Goal: Task Accomplishment & Management: Manage account settings

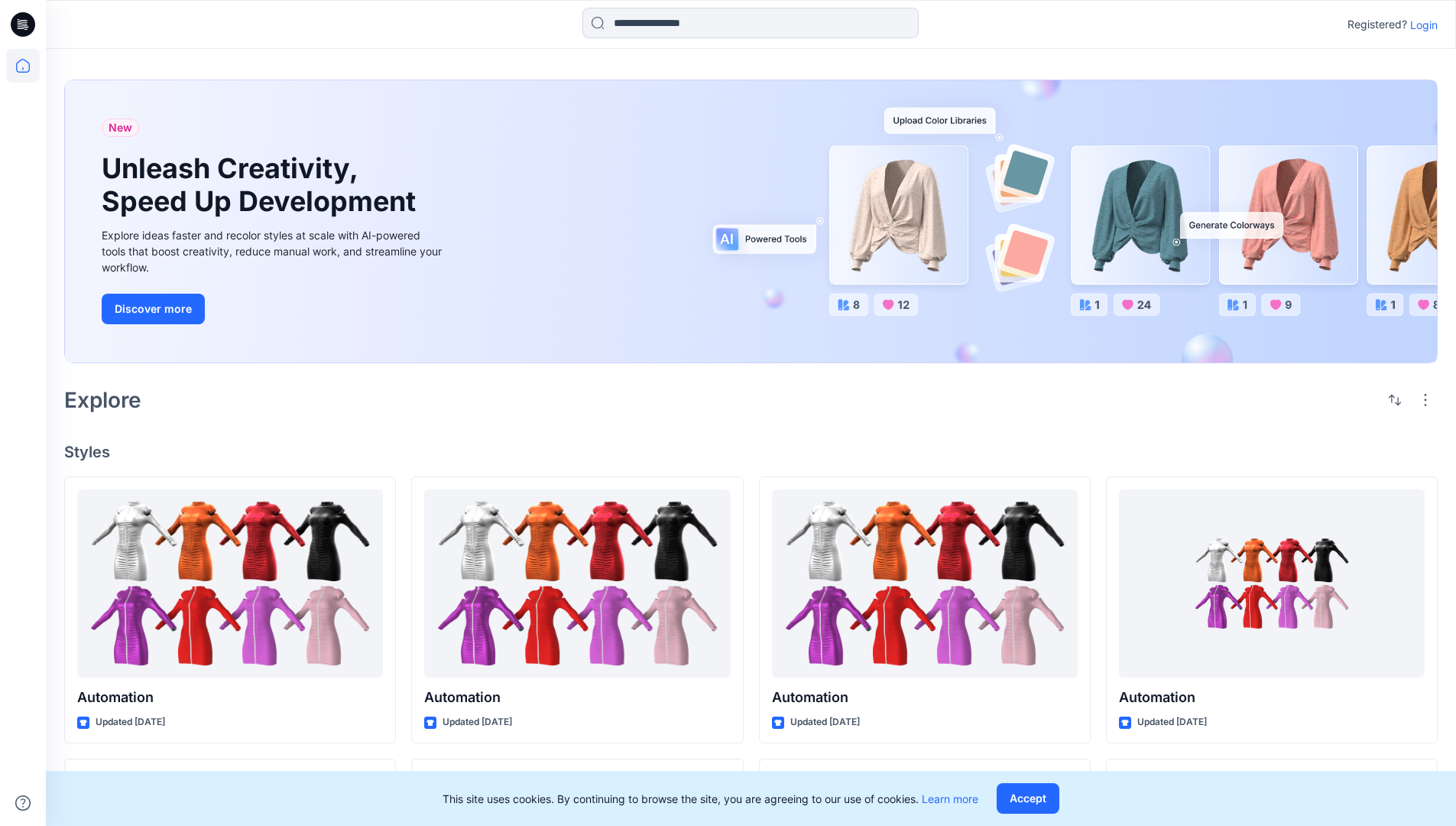
click at [1420, 25] on p "Login" at bounding box center [1424, 25] width 28 height 16
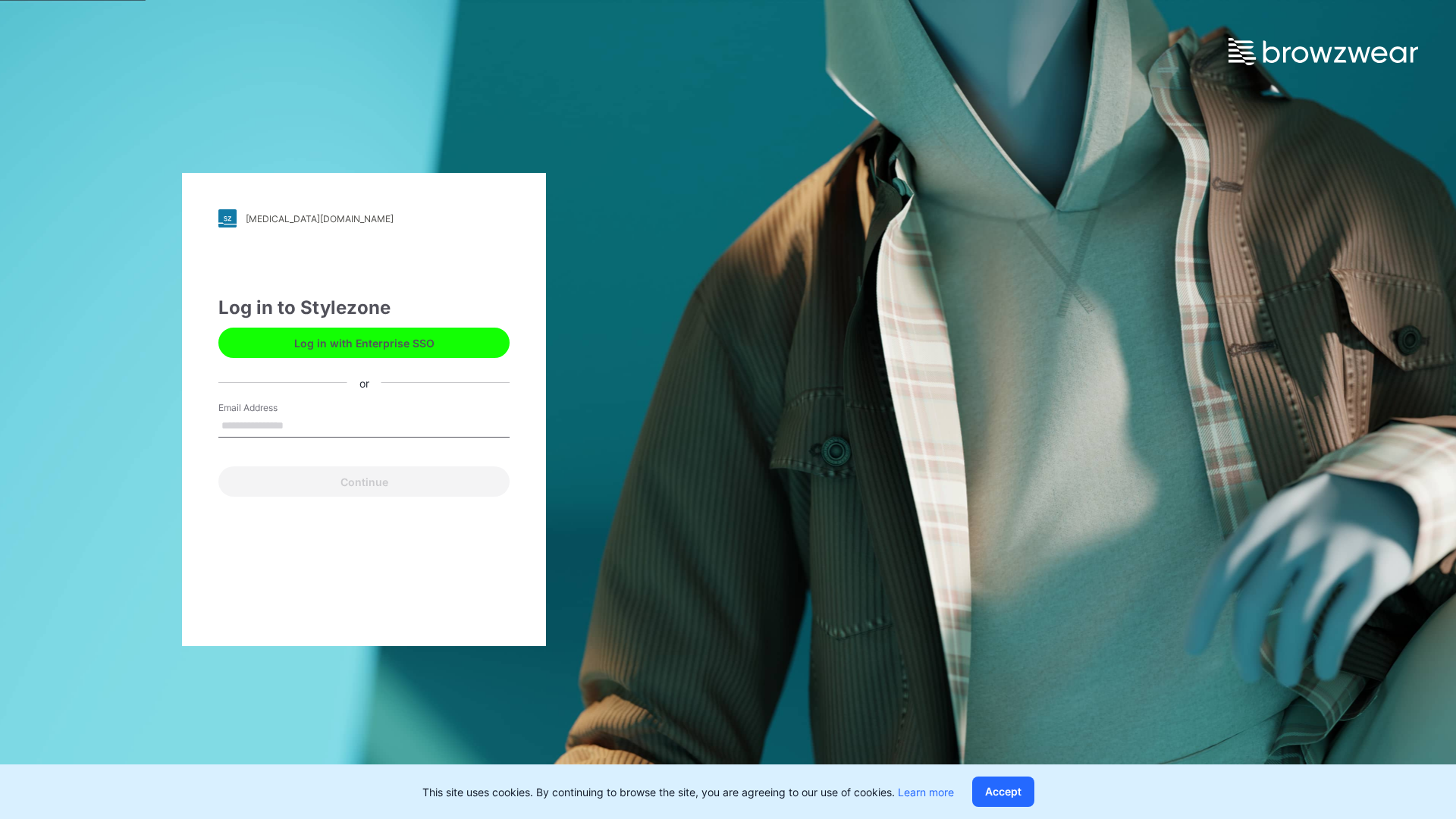
click at [300, 424] on input "Email Address" at bounding box center [363, 426] width 291 height 23
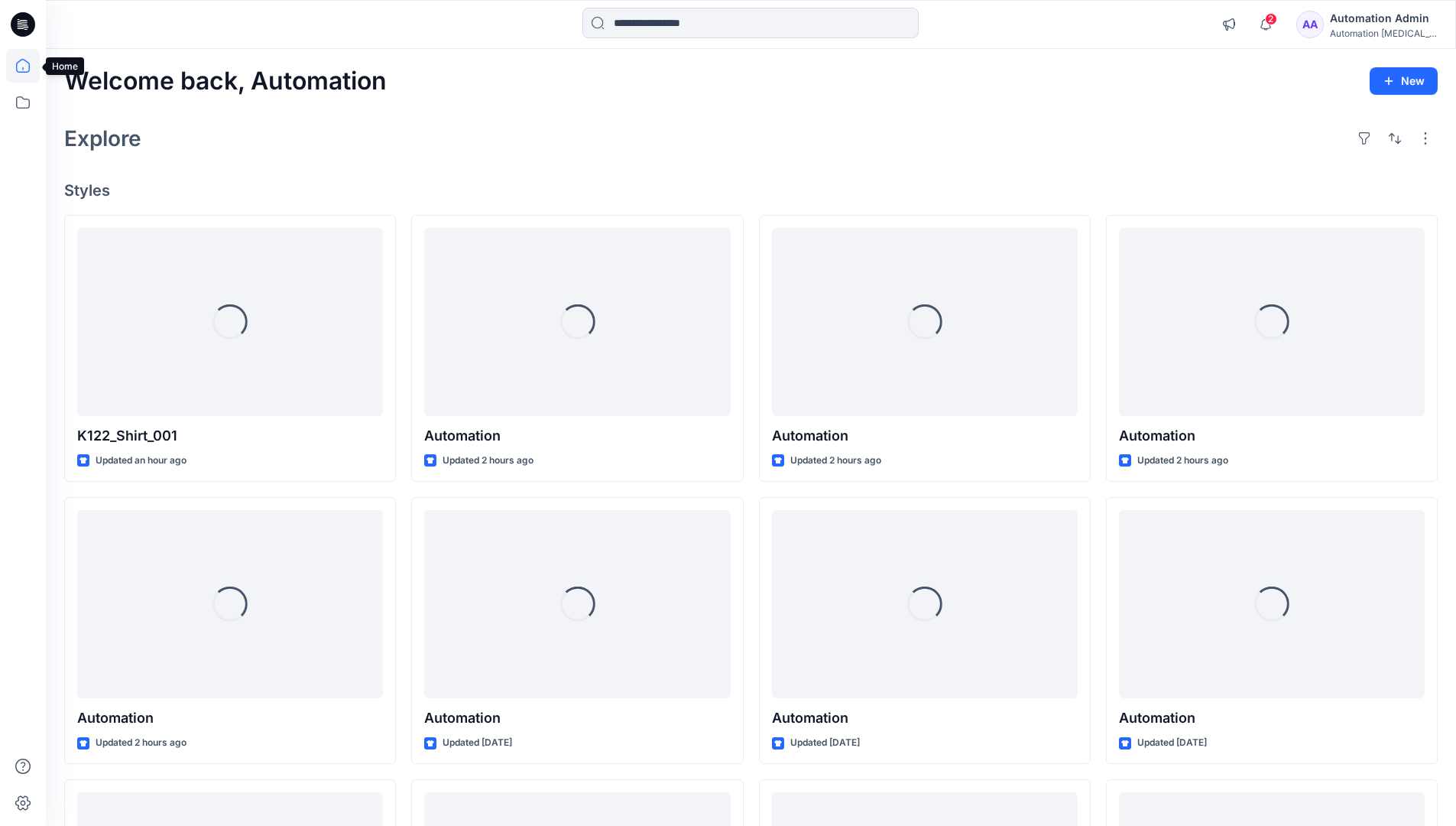
click at [29, 66] on icon at bounding box center [22, 65] width 13 height 13
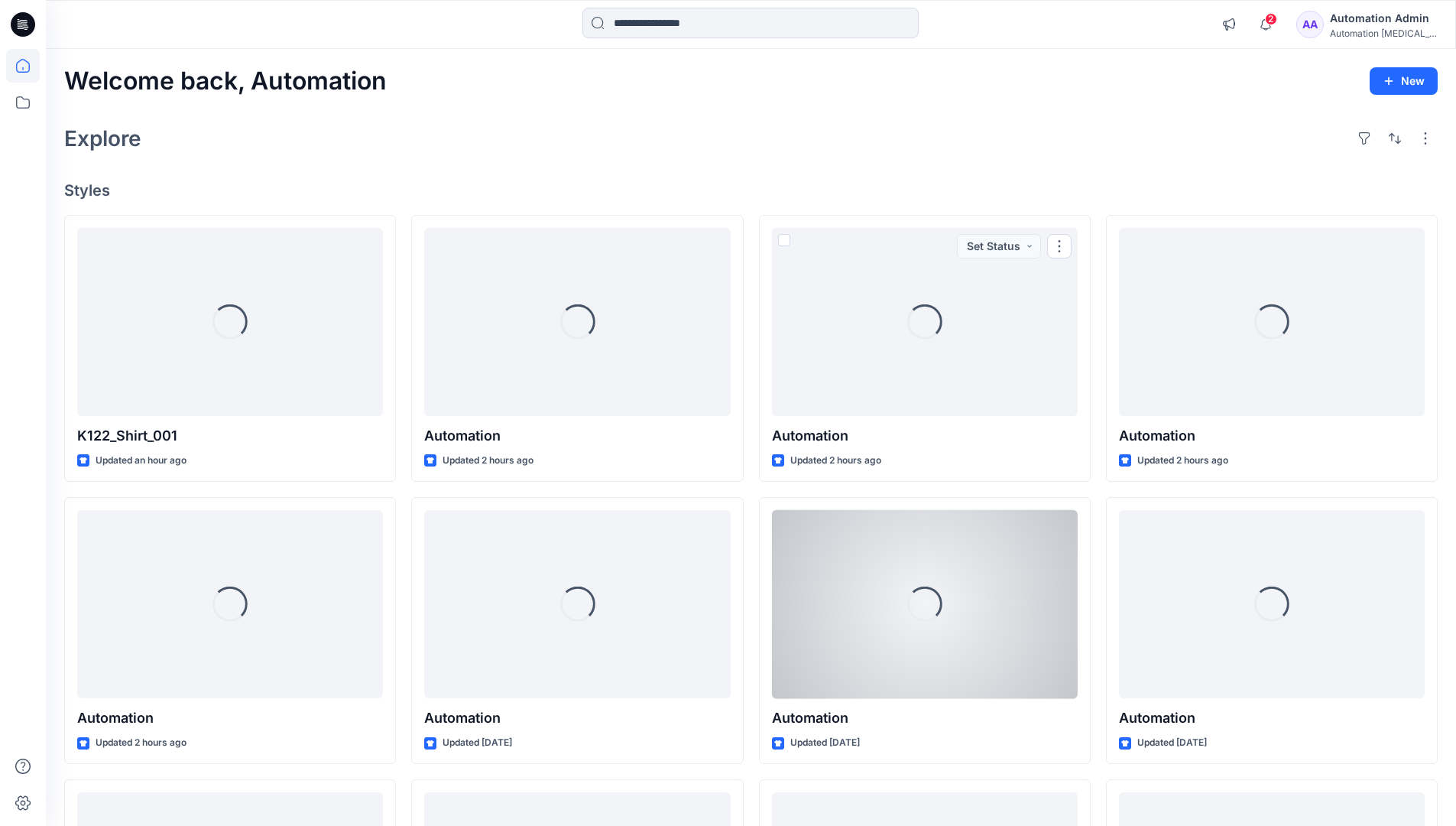
scroll to position [191, 0]
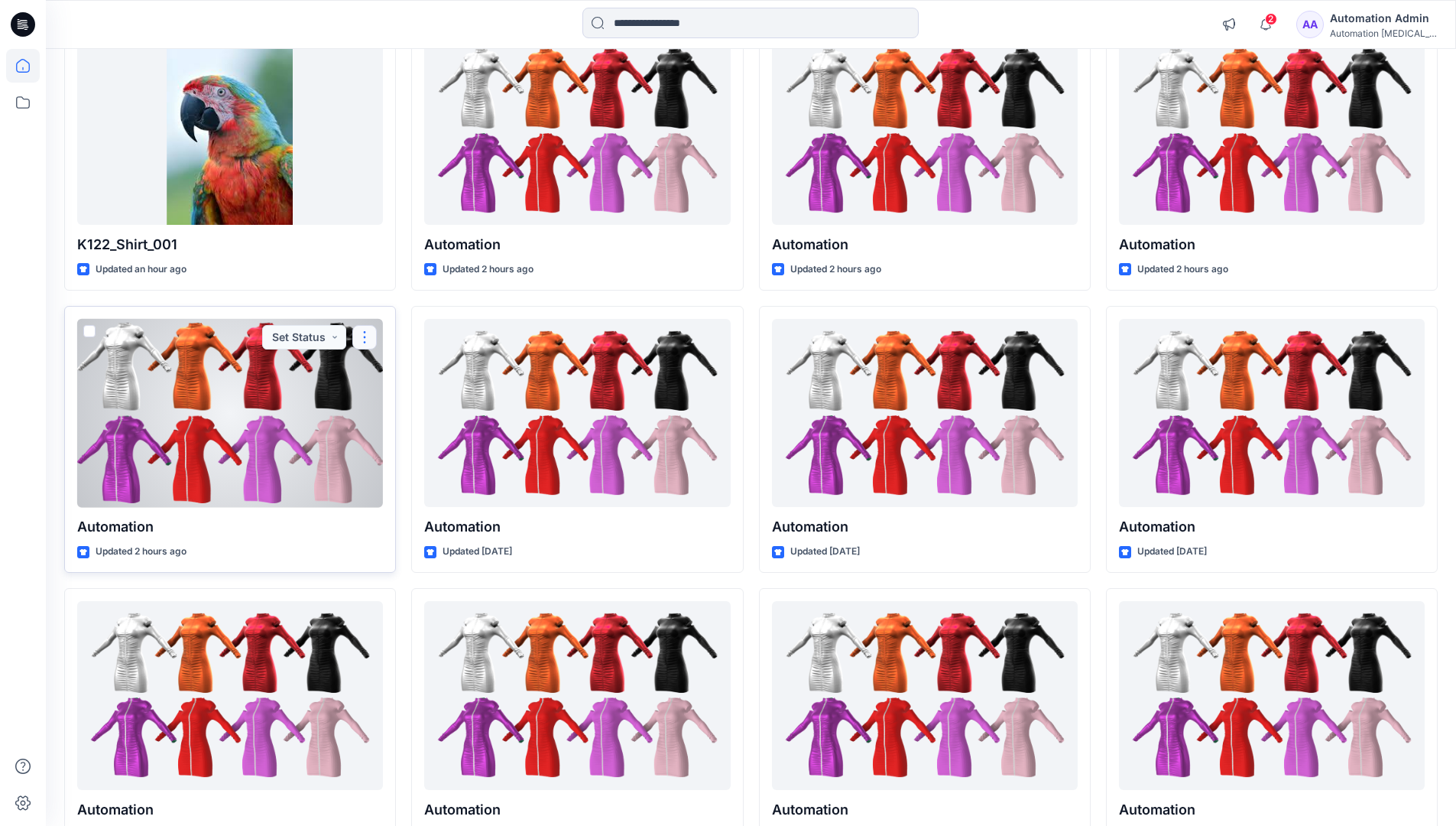
click at [365, 335] on button "button" at bounding box center [365, 337] width 25 height 25
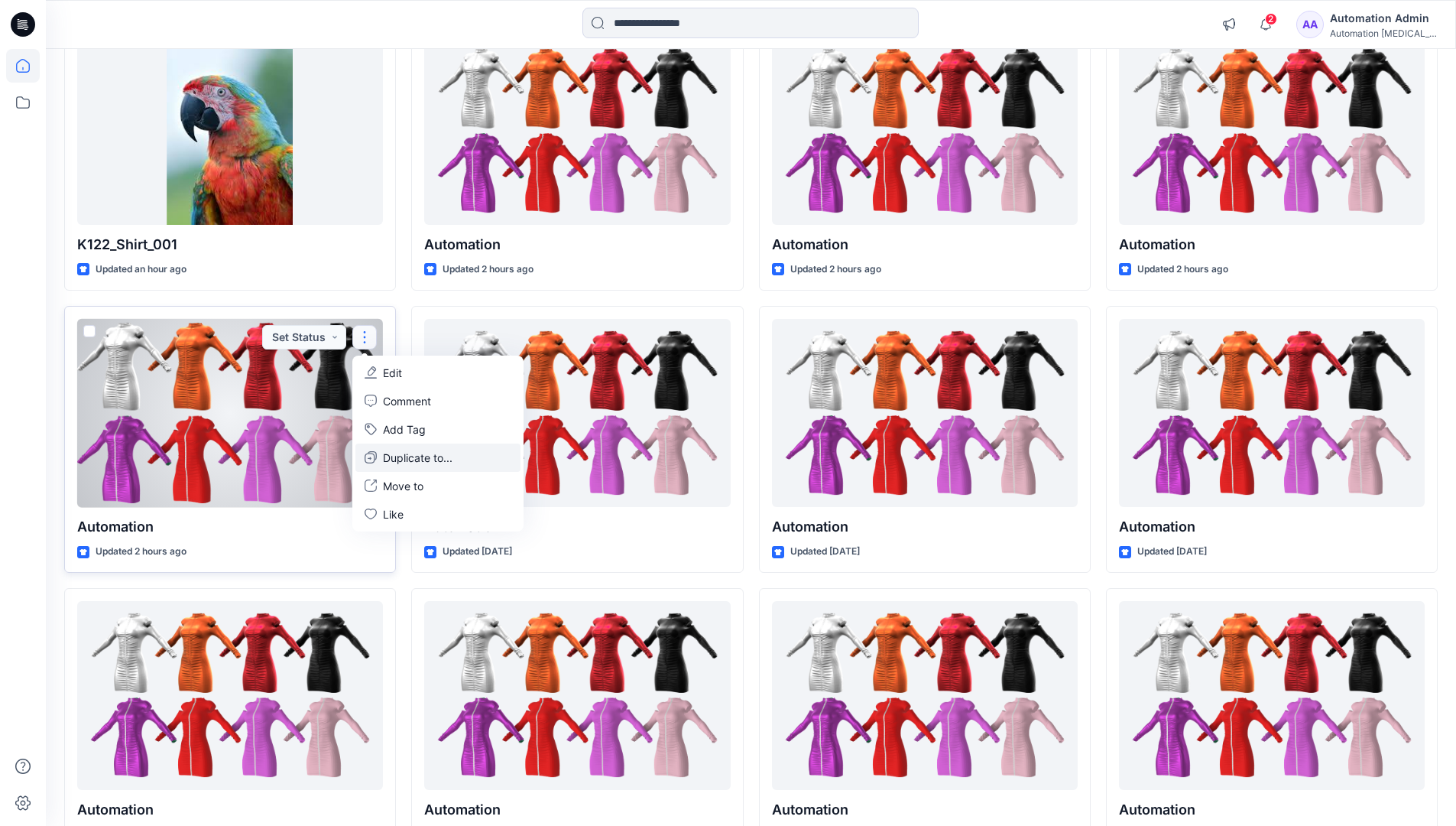
click at [388, 454] on p "Duplicate to..." at bounding box center [418, 457] width 70 height 16
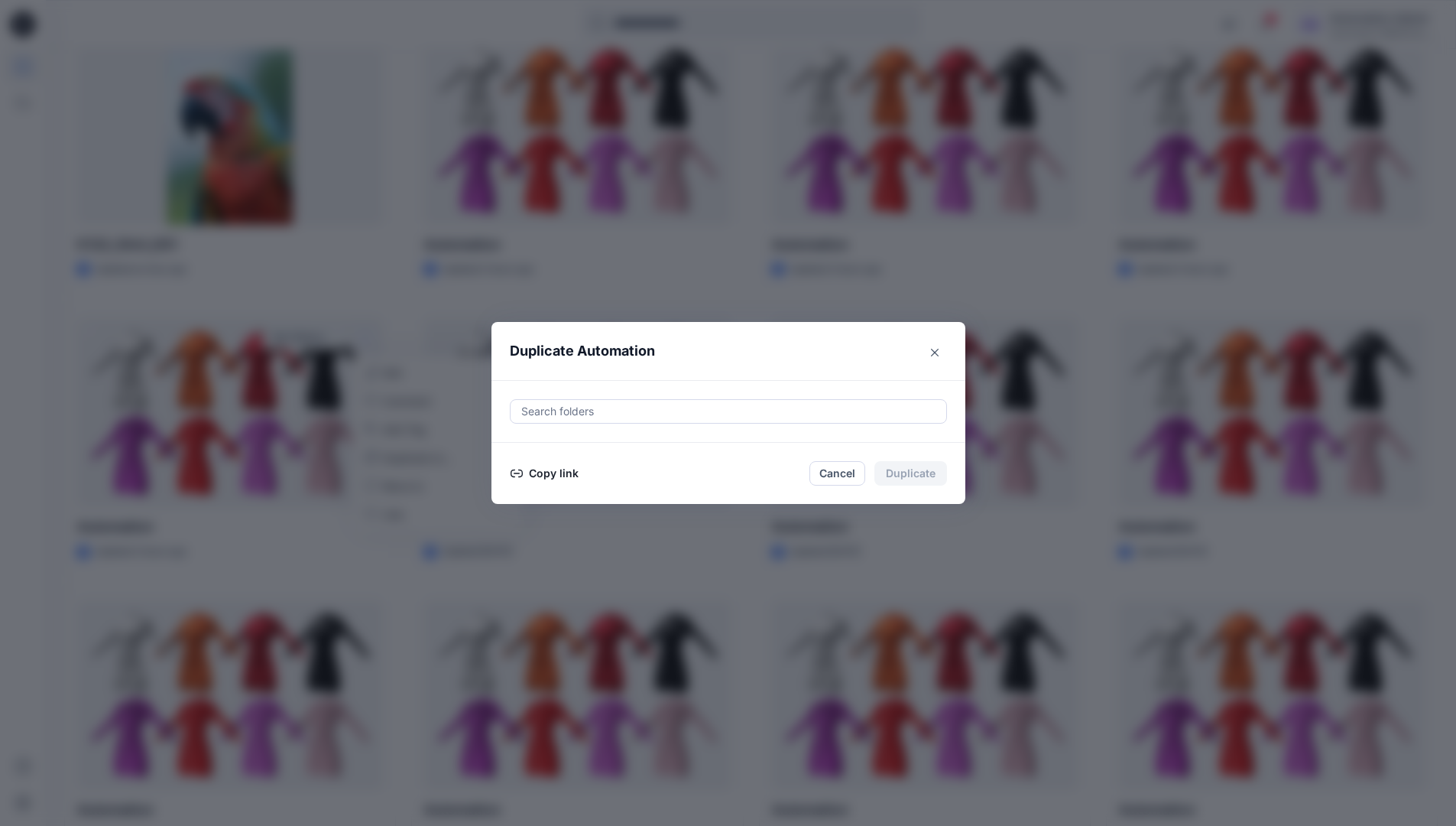
click at [575, 414] on div at bounding box center [728, 411] width 418 height 18
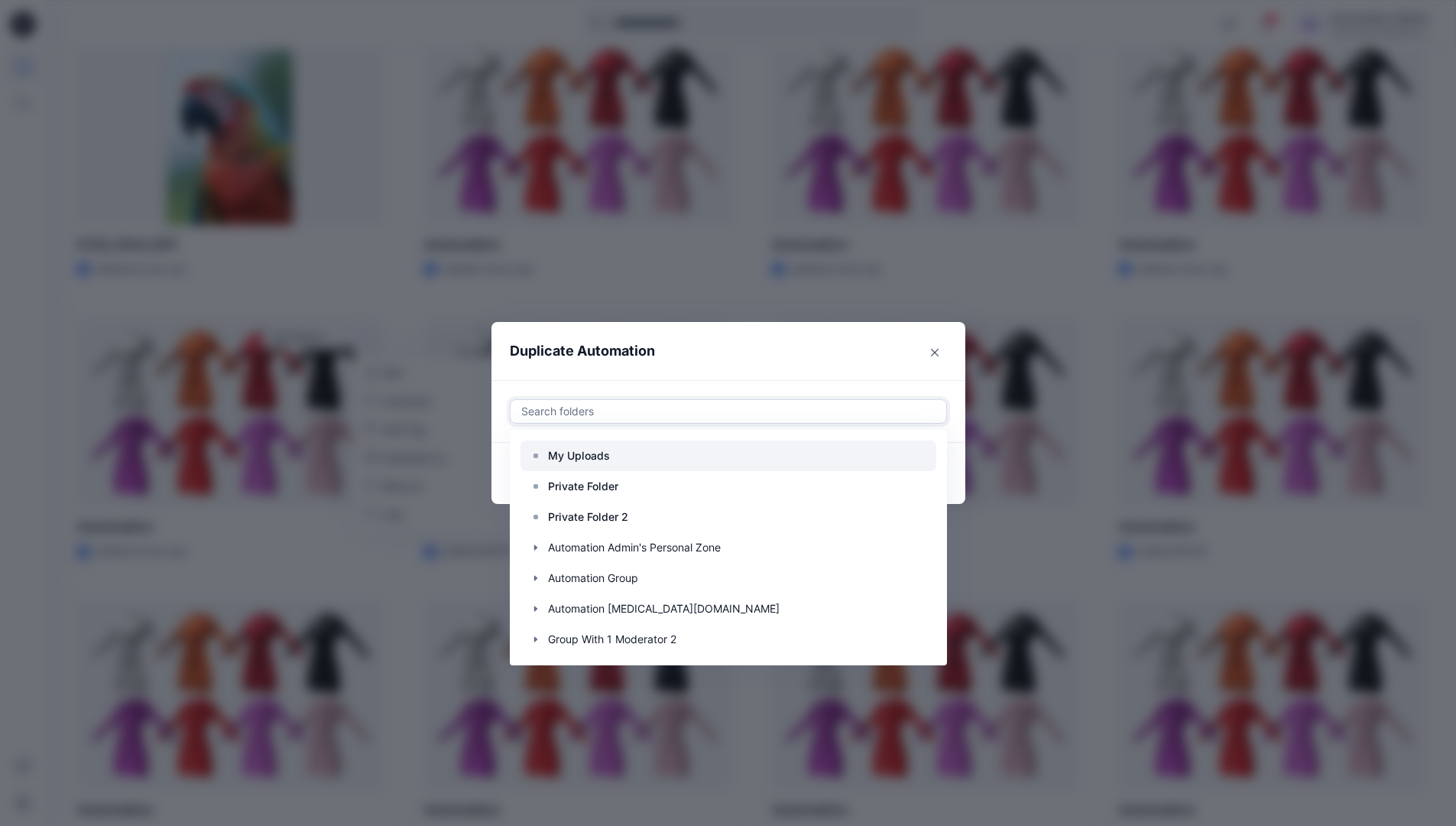
click at [587, 449] on p "My Uploads" at bounding box center [579, 455] width 62 height 18
click at [717, 360] on header "Duplicate Automation" at bounding box center [713, 350] width 444 height 58
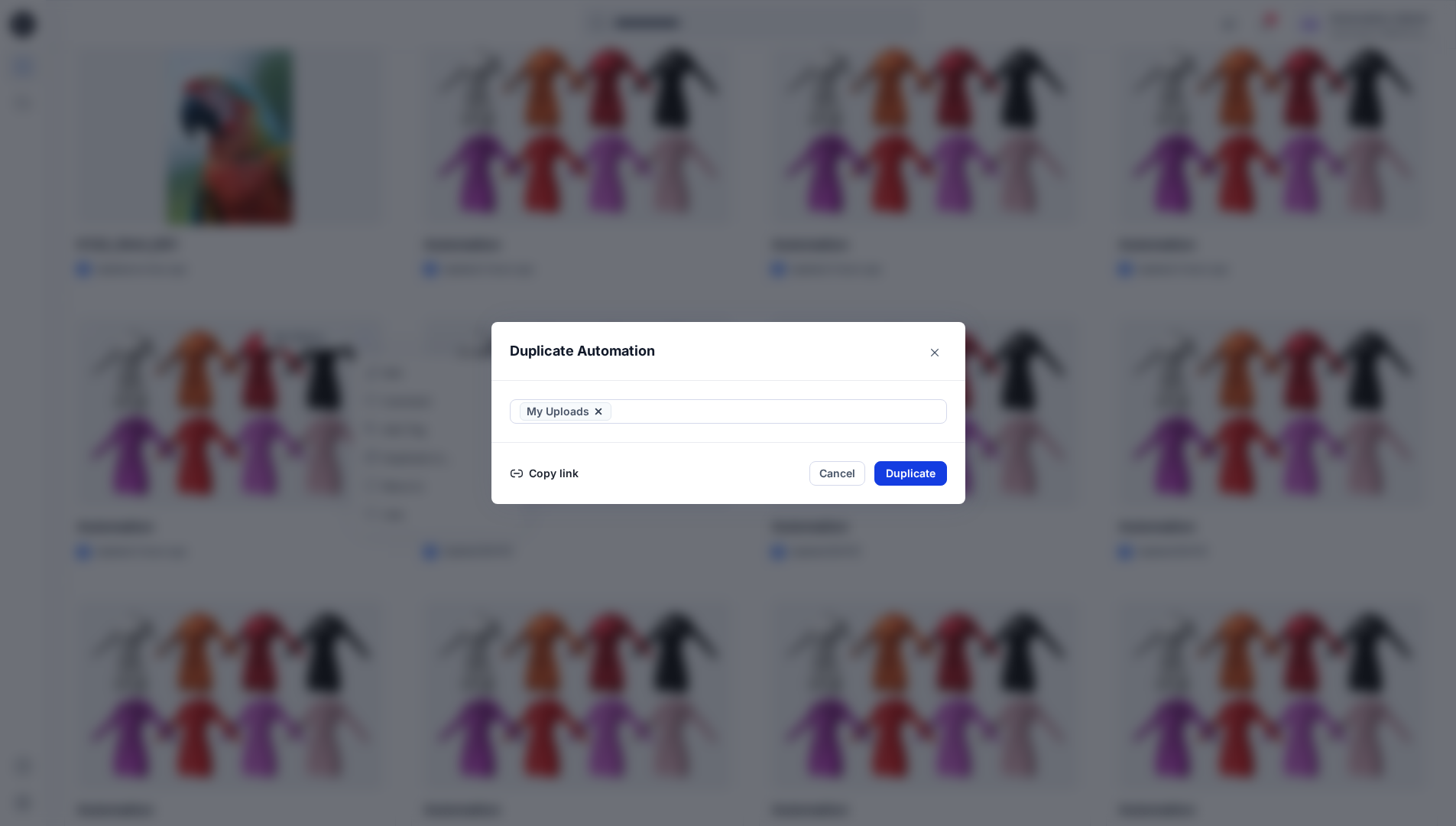
click at [925, 468] on button "Duplicate" at bounding box center [911, 473] width 73 height 25
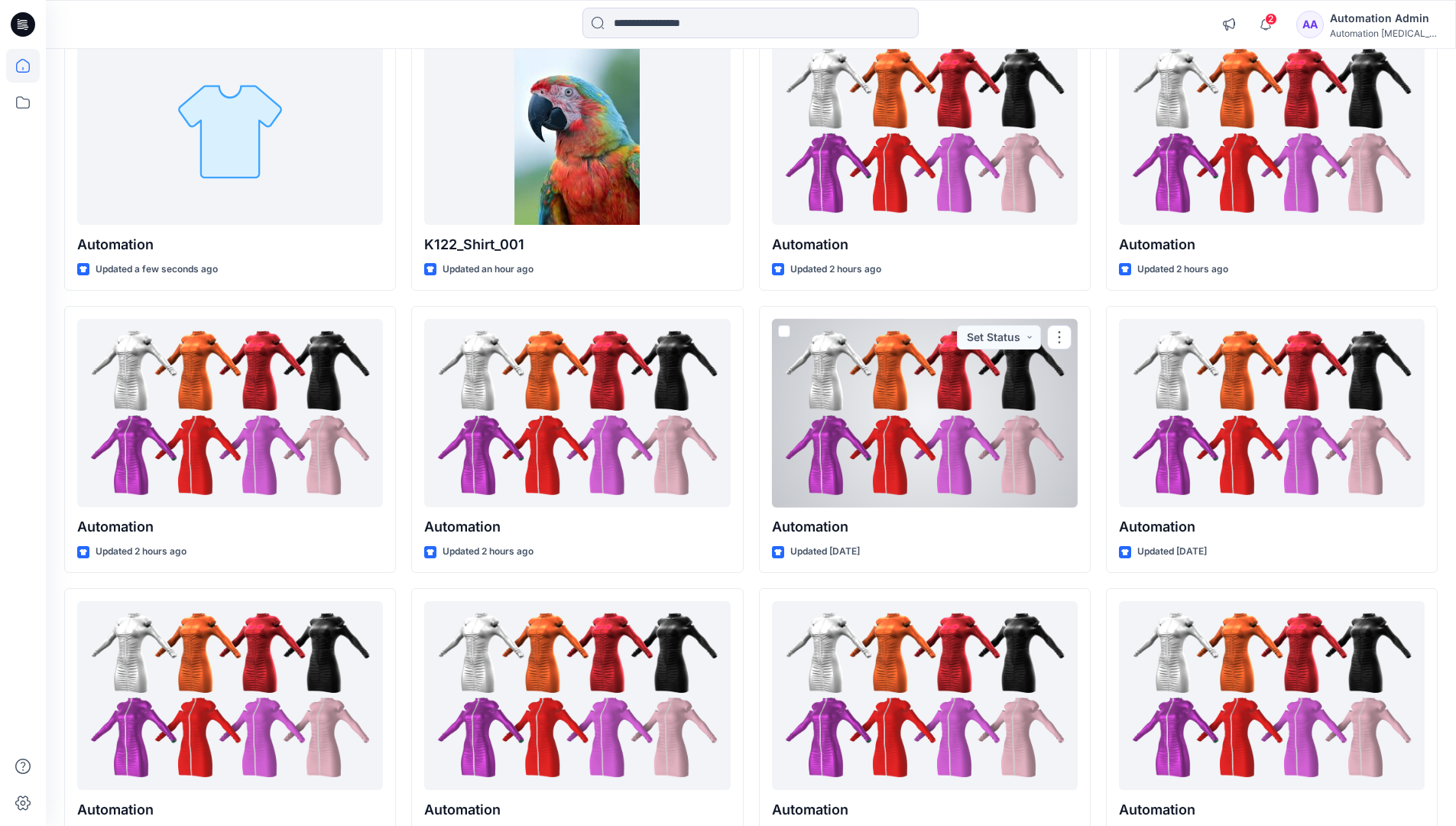
click at [15, 63] on icon at bounding box center [23, 66] width 34 height 34
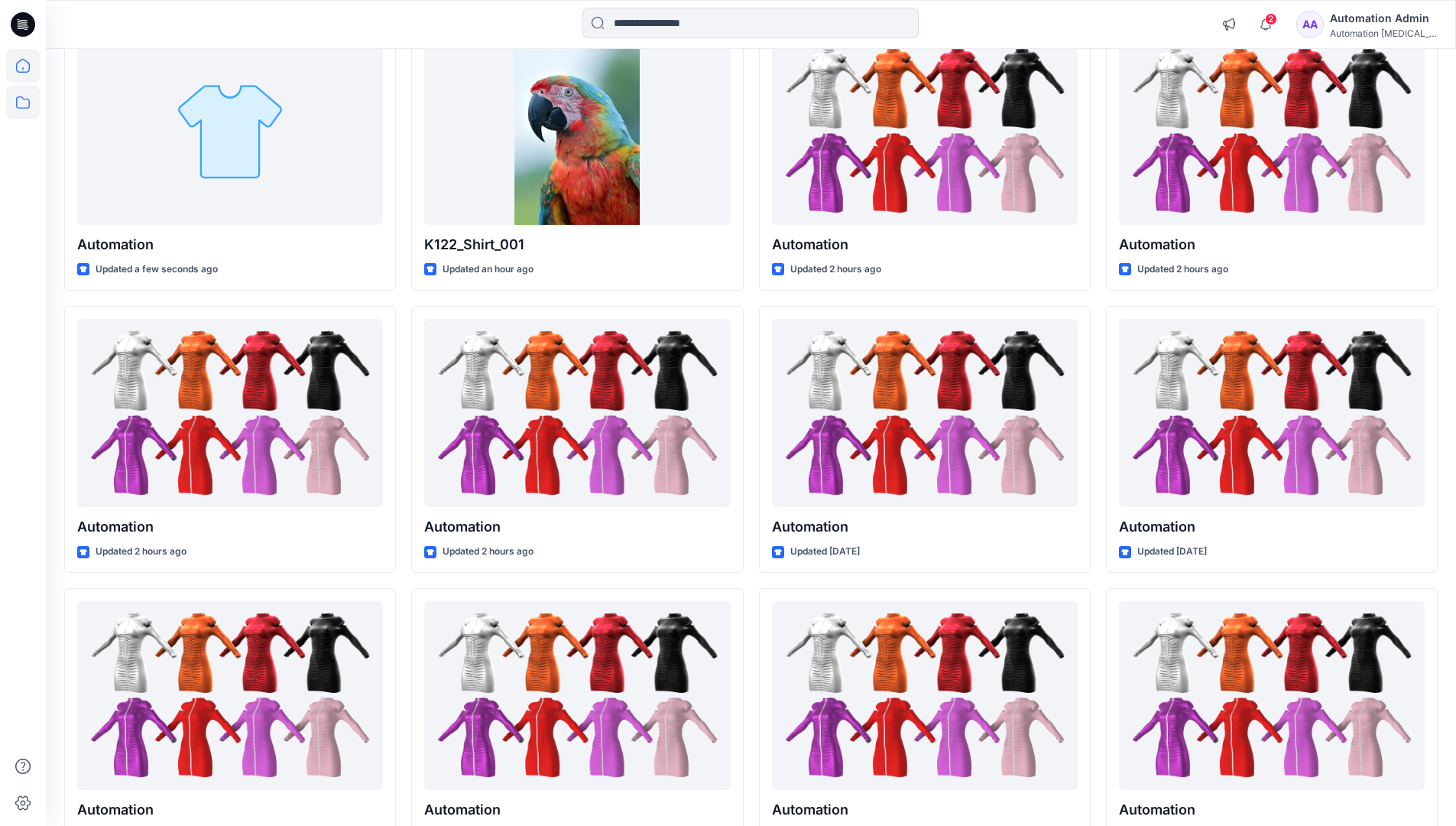
click at [25, 99] on icon at bounding box center [23, 102] width 34 height 34
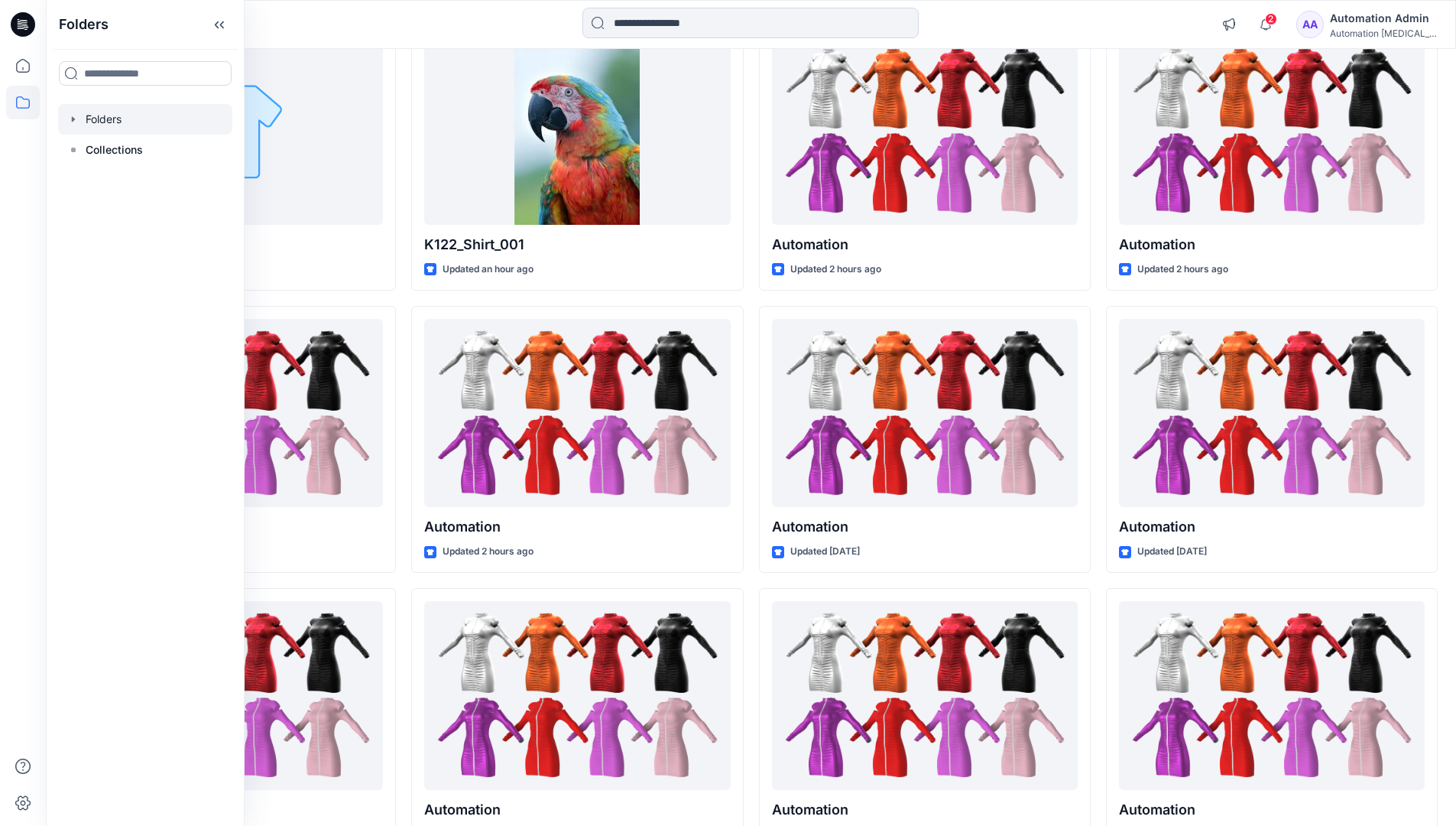
click at [112, 118] on div at bounding box center [145, 119] width 174 height 31
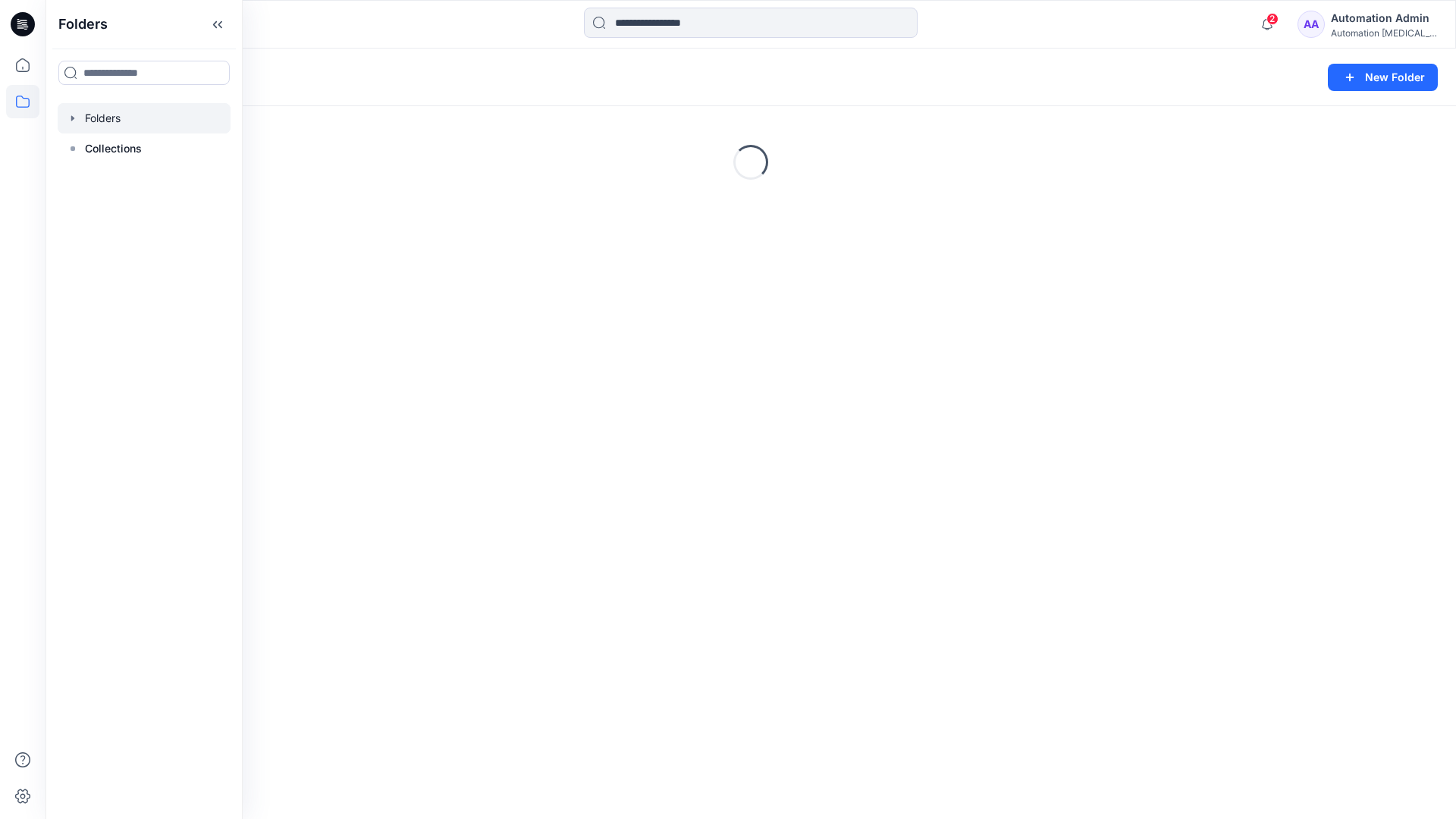
click at [1363, 26] on div "Automation Admin" at bounding box center [1383, 18] width 106 height 18
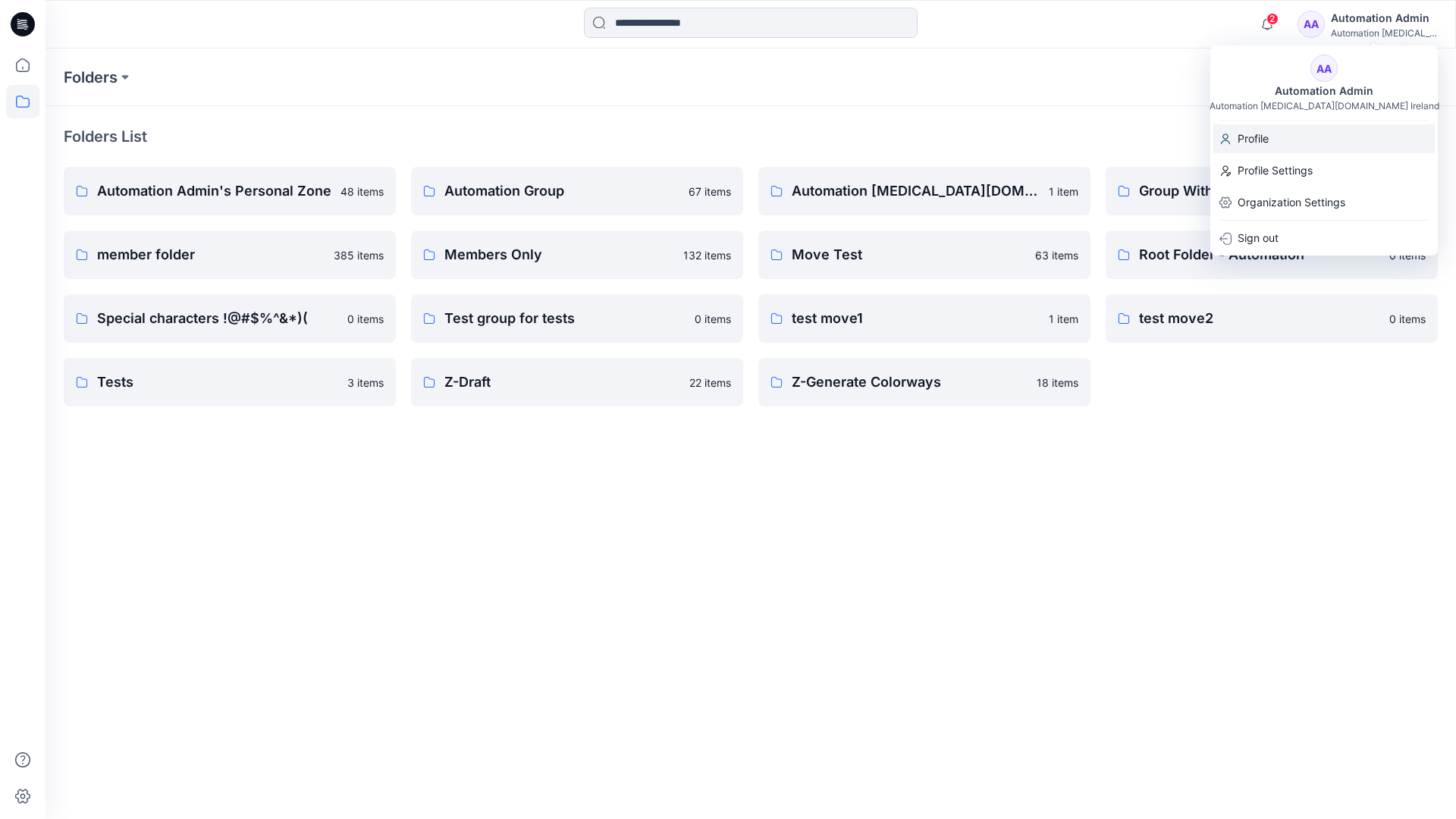
click at [1264, 138] on p "Profile" at bounding box center [1253, 138] width 31 height 29
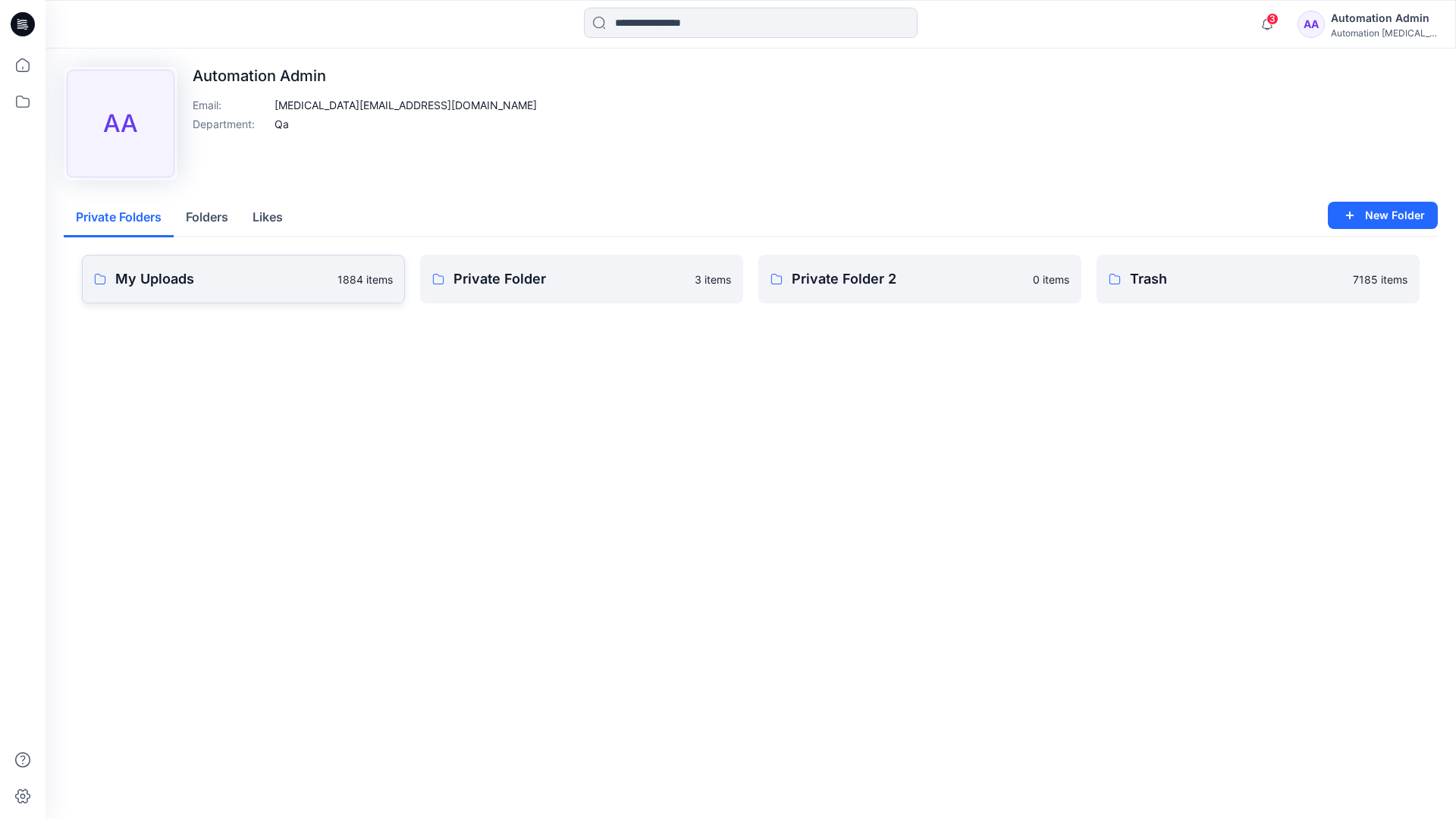
click at [265, 289] on link "My Uploads 1884 items" at bounding box center [243, 279] width 323 height 49
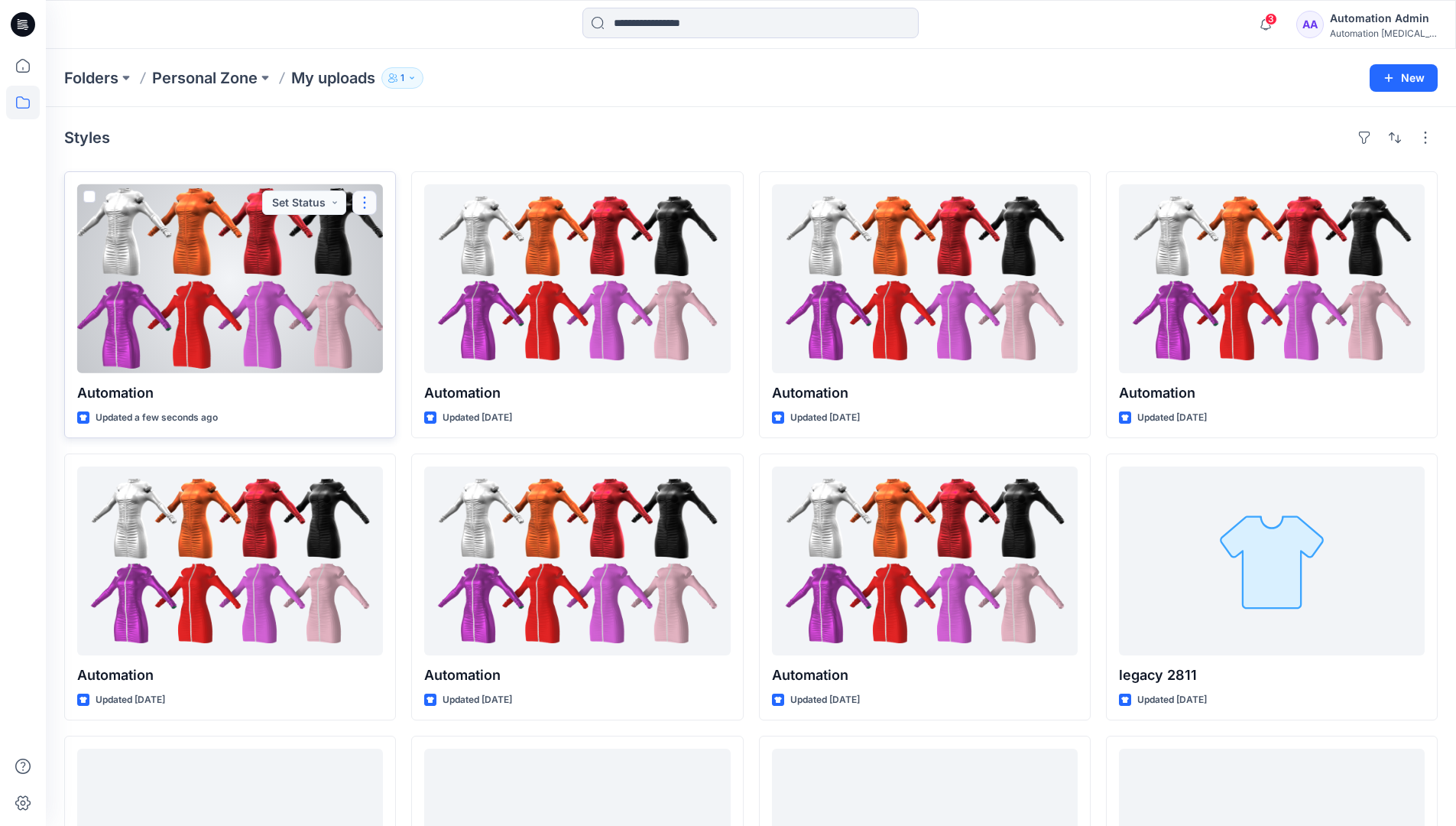
click at [363, 206] on button "button" at bounding box center [365, 203] width 25 height 25
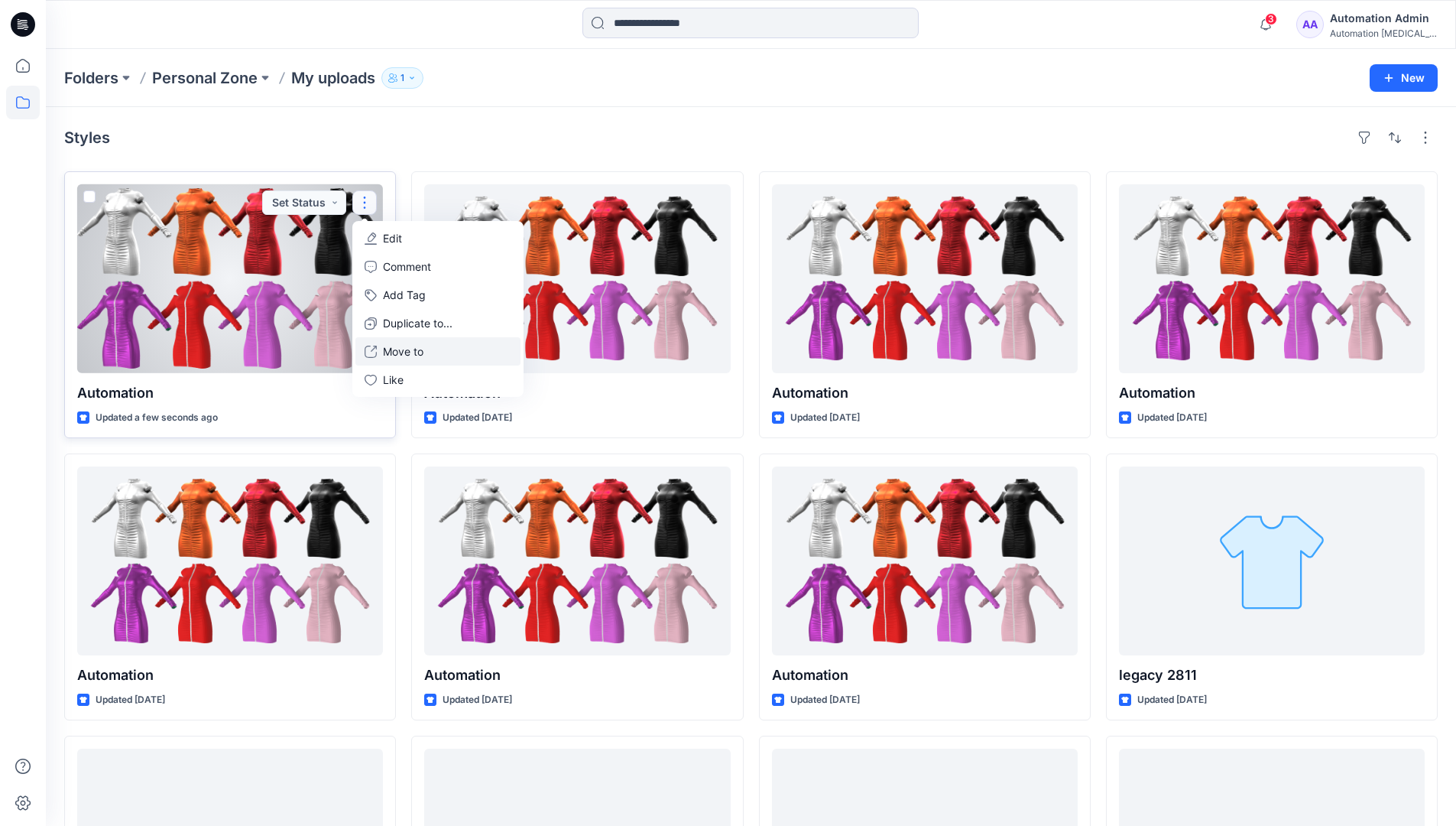
click at [381, 353] on button "Move to" at bounding box center [437, 351] width 165 height 28
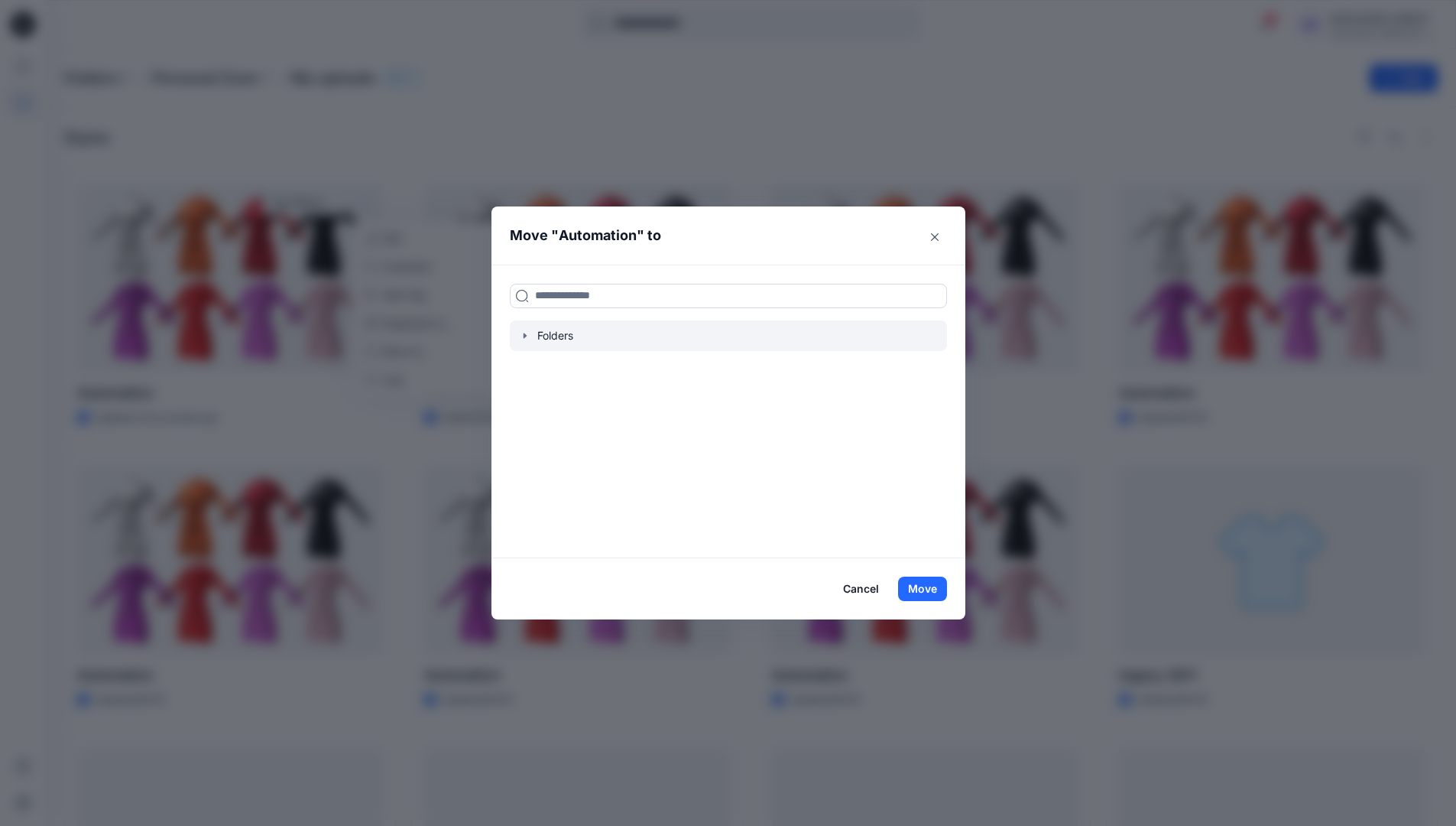
click at [531, 332] on icon "button" at bounding box center [524, 335] width 12 height 12
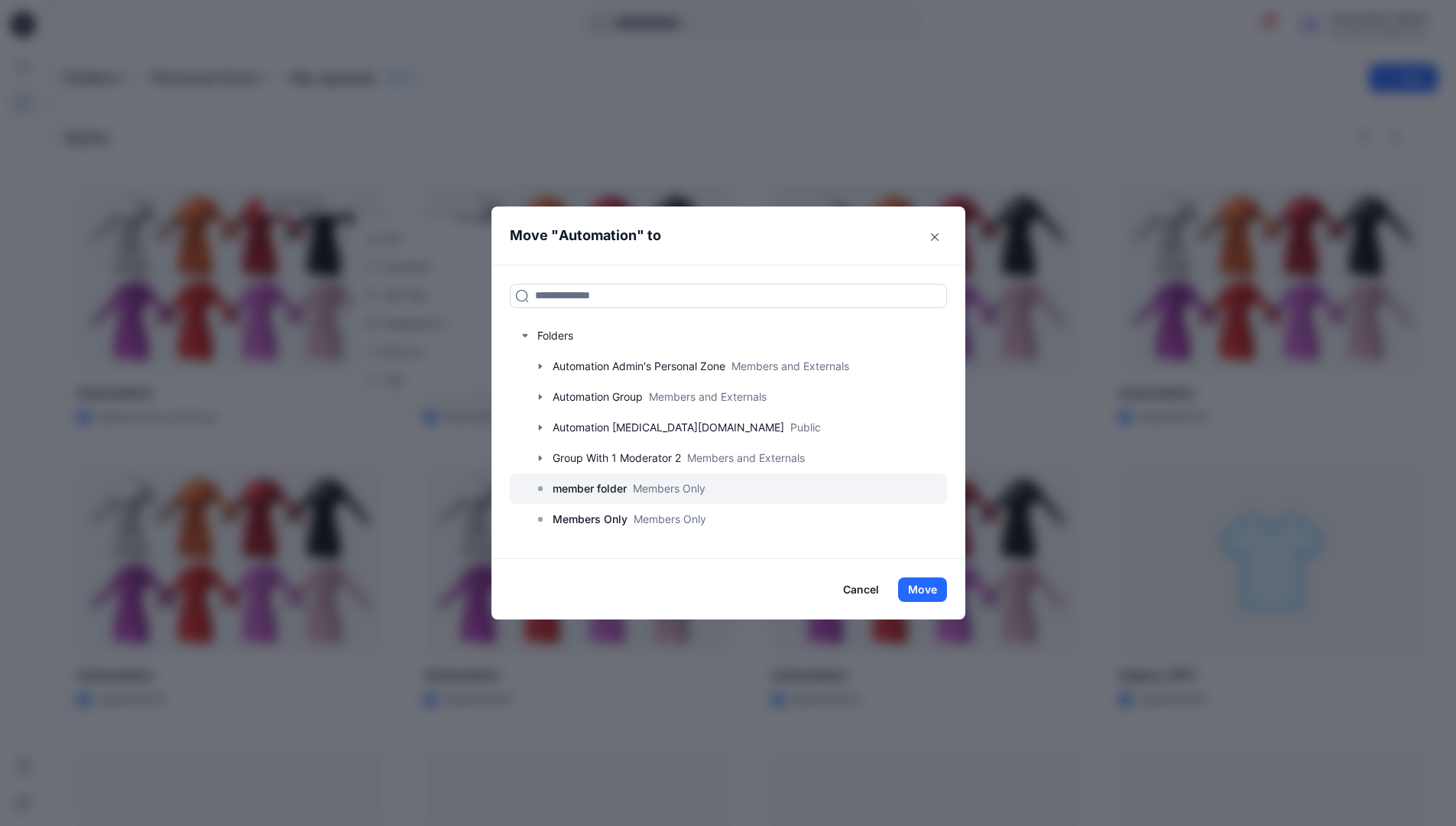
click at [585, 490] on p "member folder" at bounding box center [590, 488] width 74 height 18
click at [934, 588] on button "Move" at bounding box center [923, 589] width 49 height 25
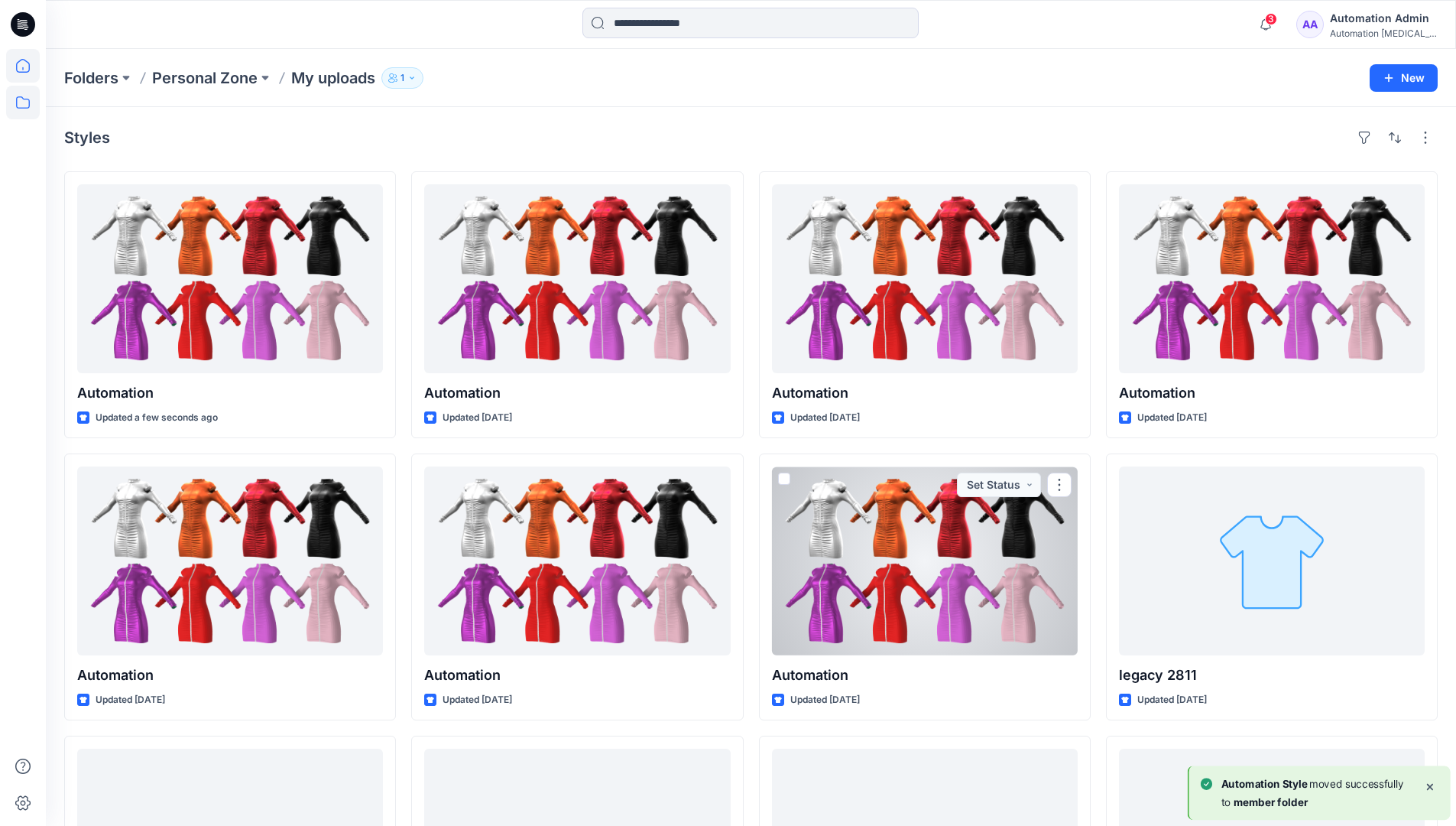
click at [24, 70] on icon at bounding box center [23, 66] width 34 height 34
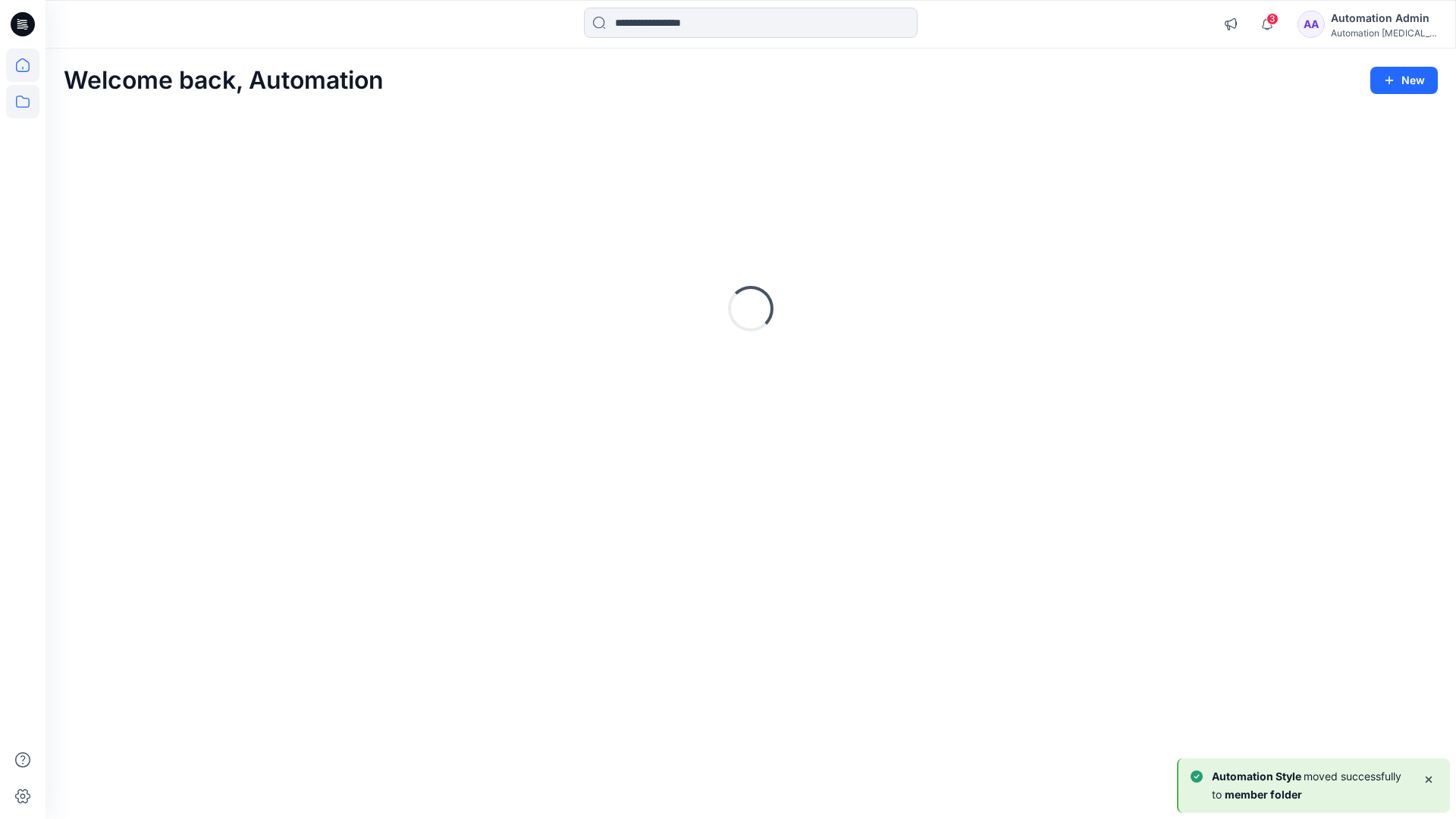
click at [24, 99] on icon at bounding box center [22, 101] width 13 height 12
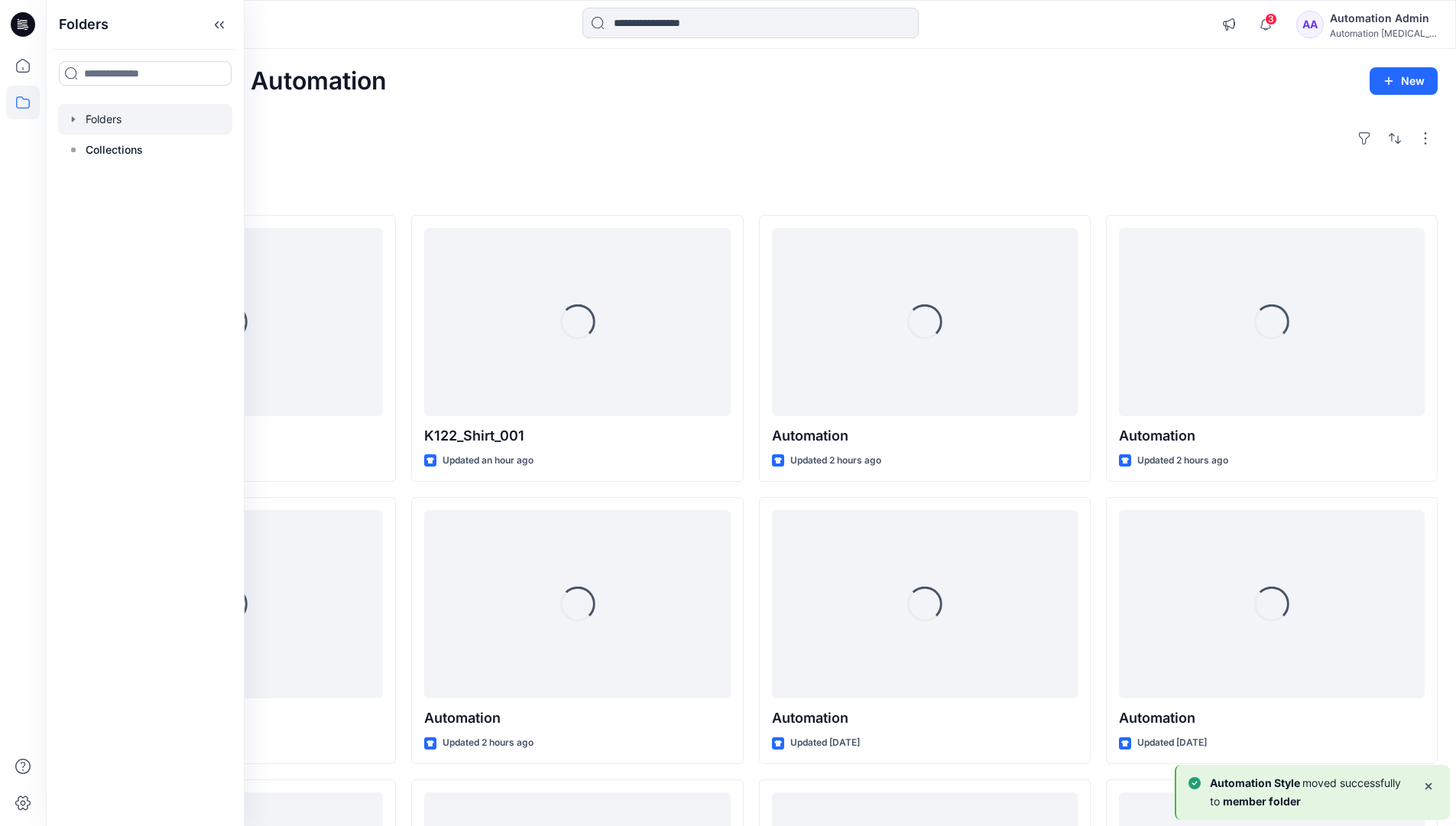
click at [112, 117] on div at bounding box center [145, 119] width 174 height 31
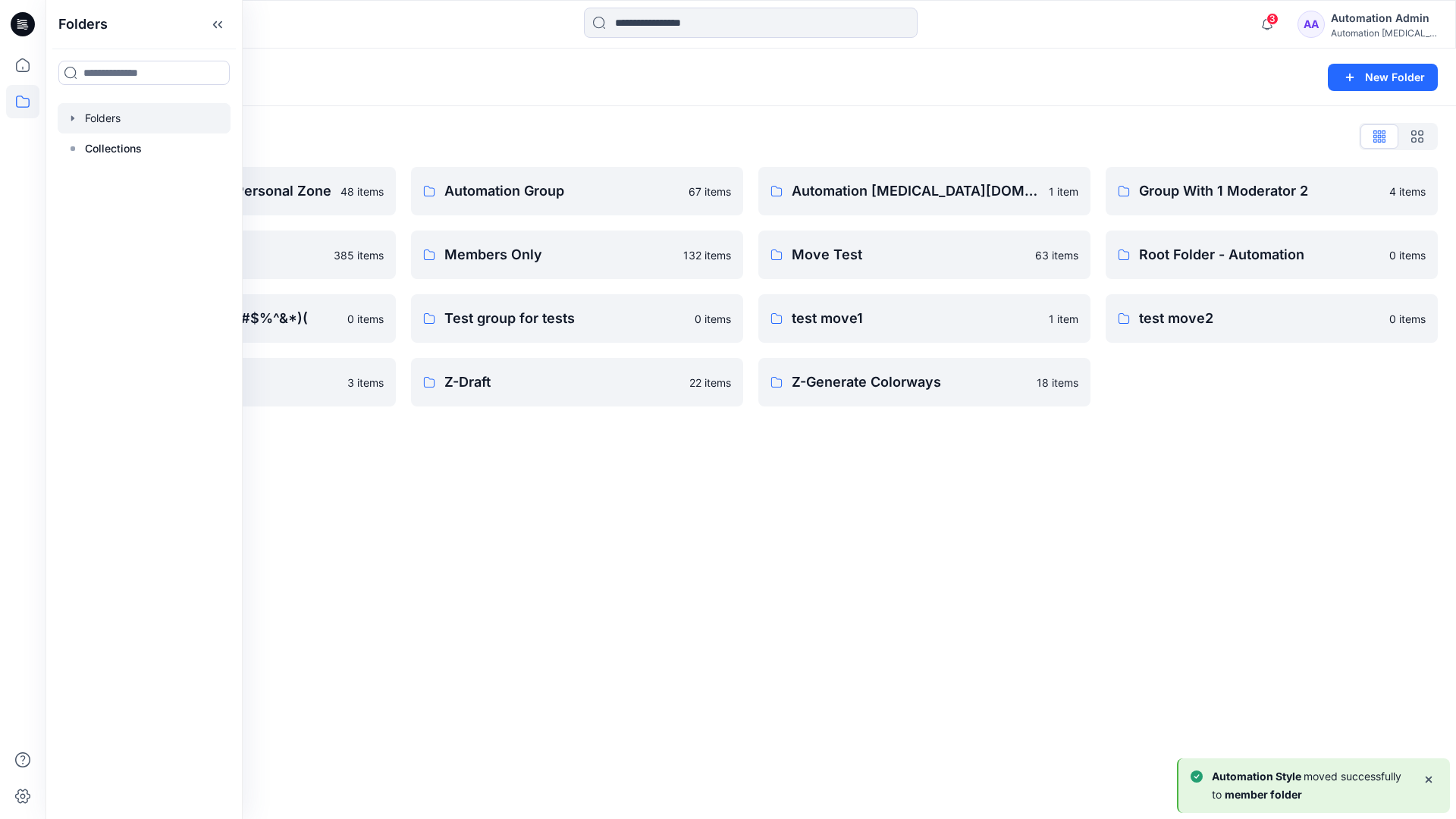
click at [607, 482] on div "Folders New Folder Folders List Automation Admin's Personal Zone 48 items membe…" at bounding box center [751, 434] width 1410 height 770
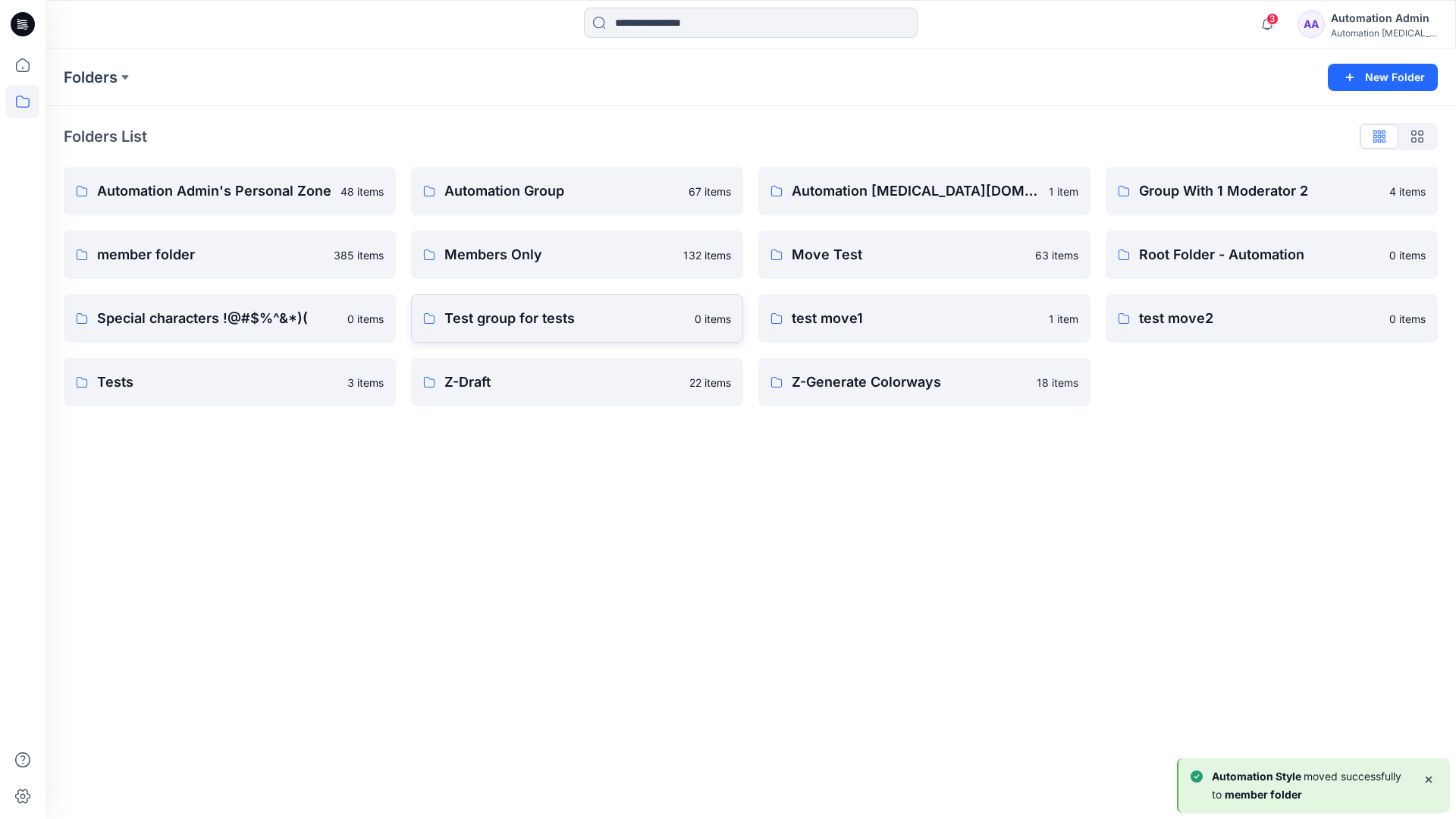
click at [562, 324] on p "Test group for tests" at bounding box center [564, 318] width 241 height 21
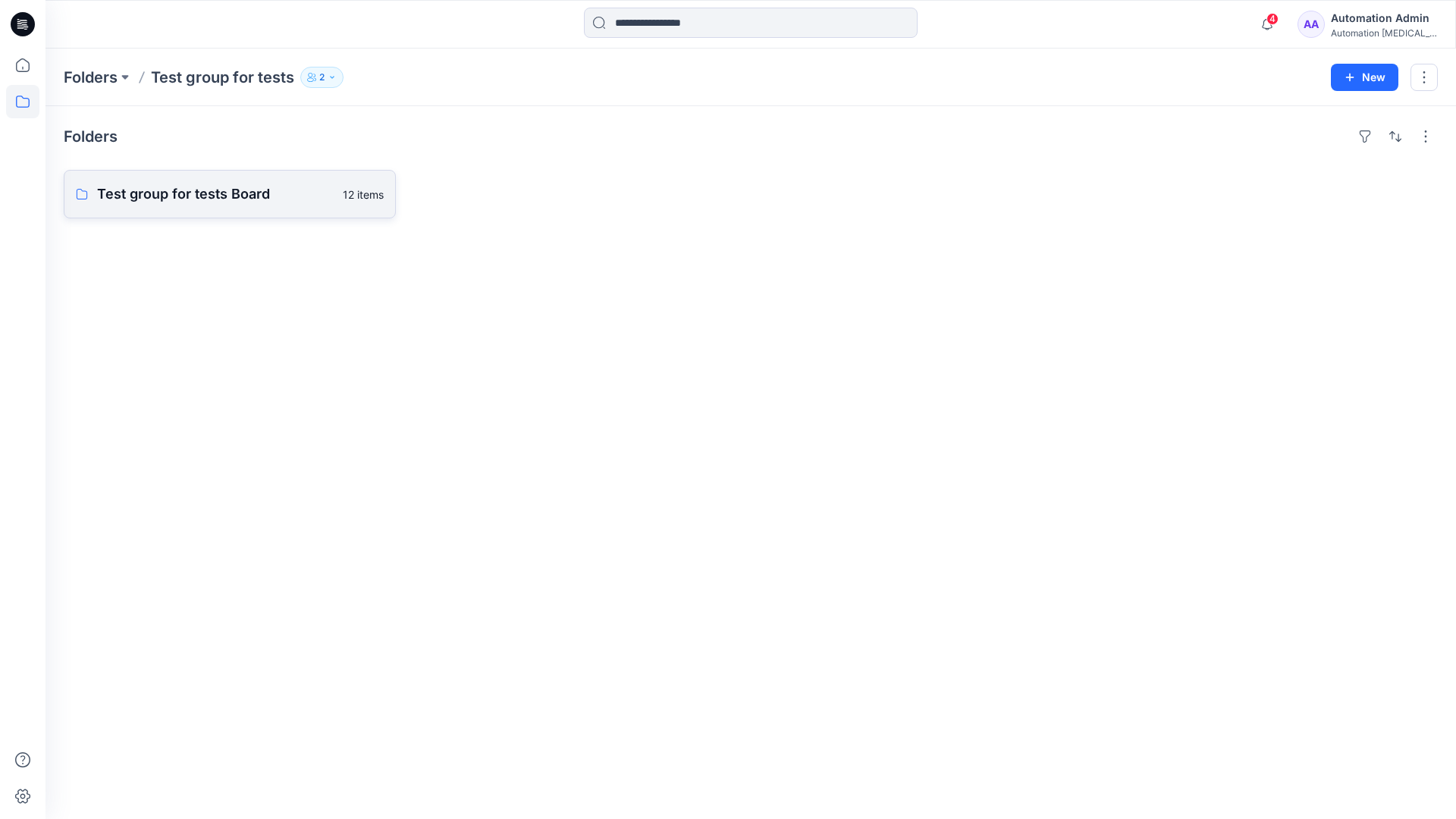
click at [260, 206] on link "Test group for tests Board 12 items" at bounding box center [229, 194] width 332 height 49
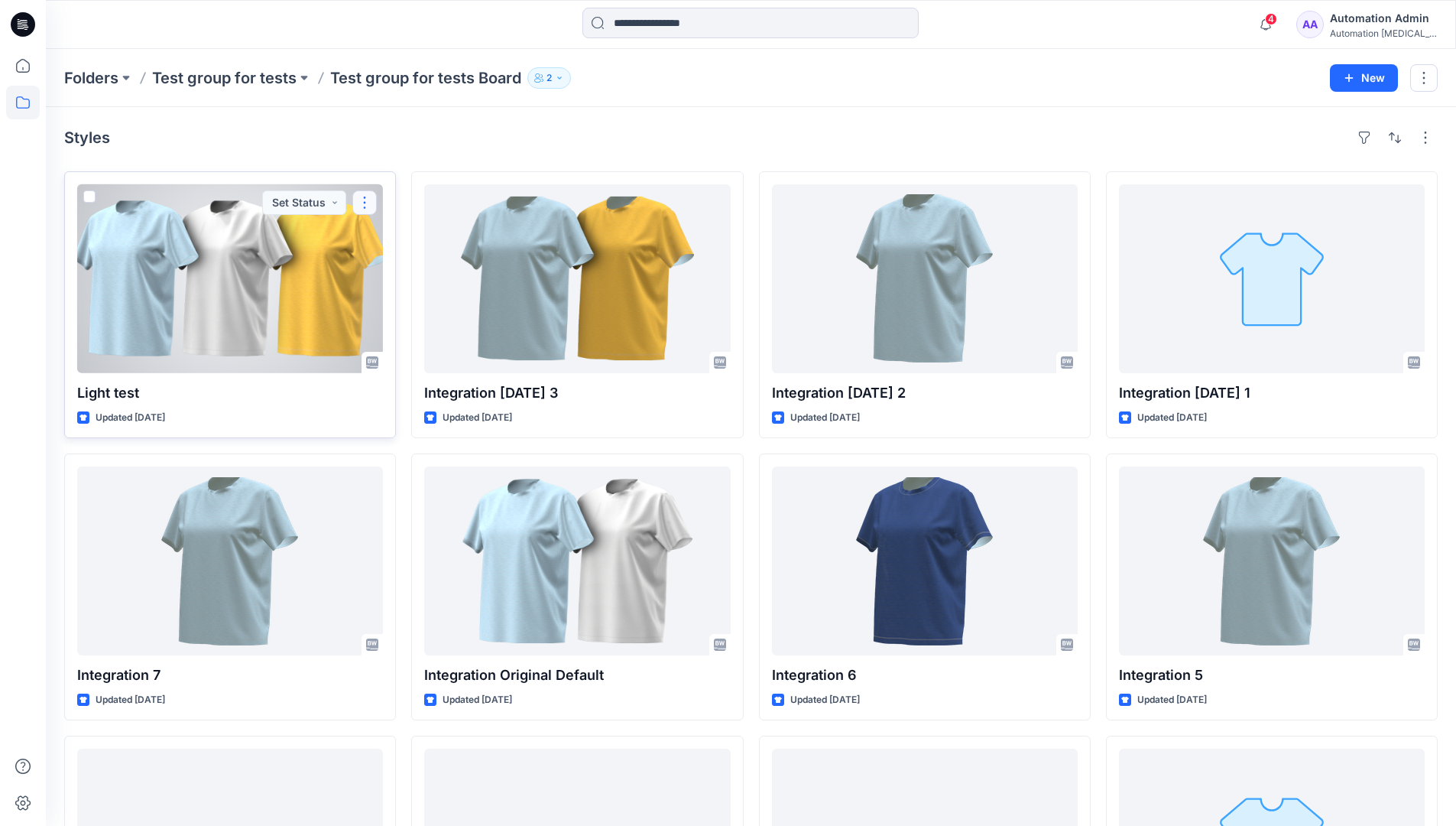
click at [369, 203] on button "button" at bounding box center [365, 203] width 25 height 25
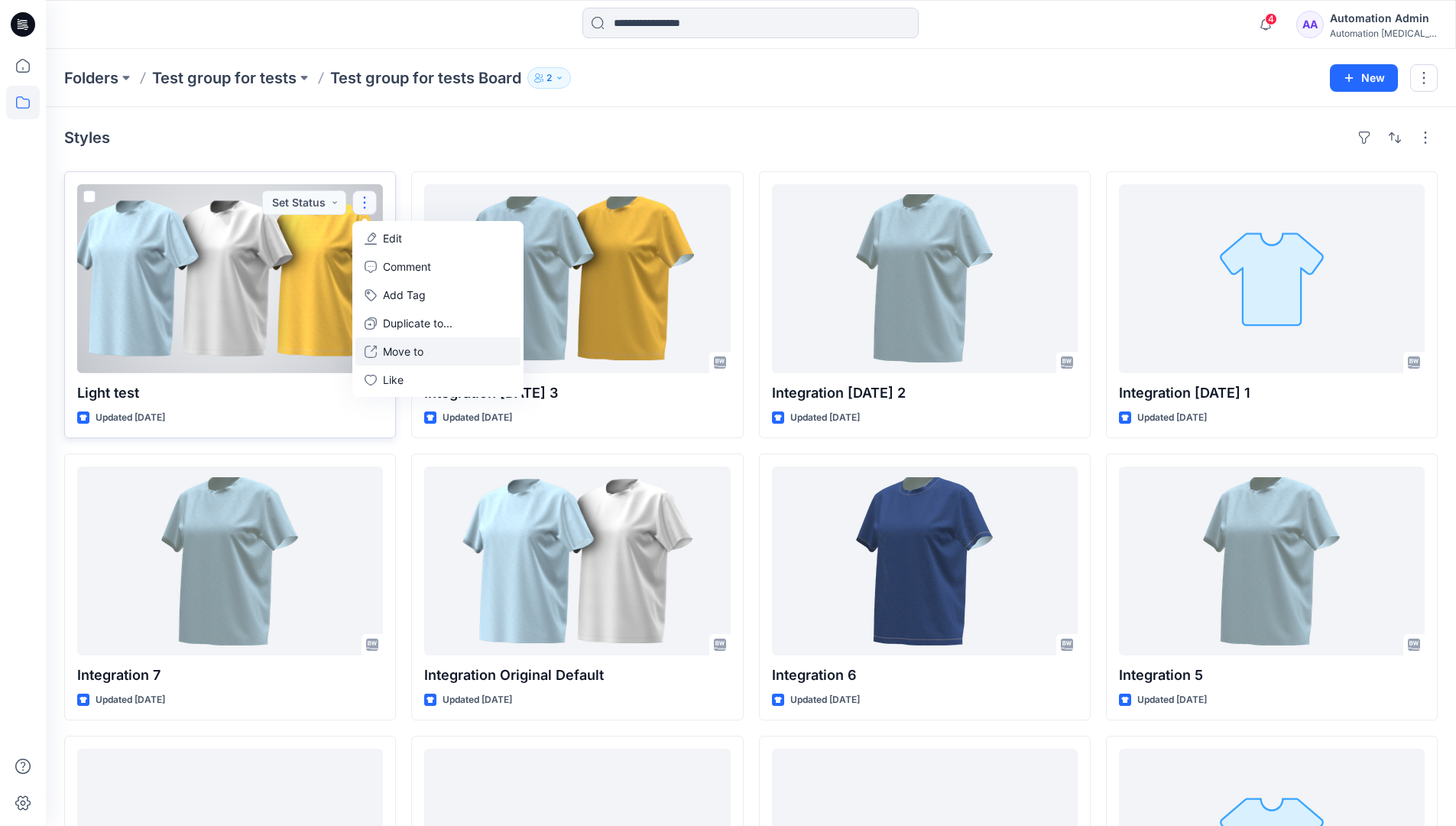
click at [401, 346] on p "Move to" at bounding box center [403, 351] width 40 height 16
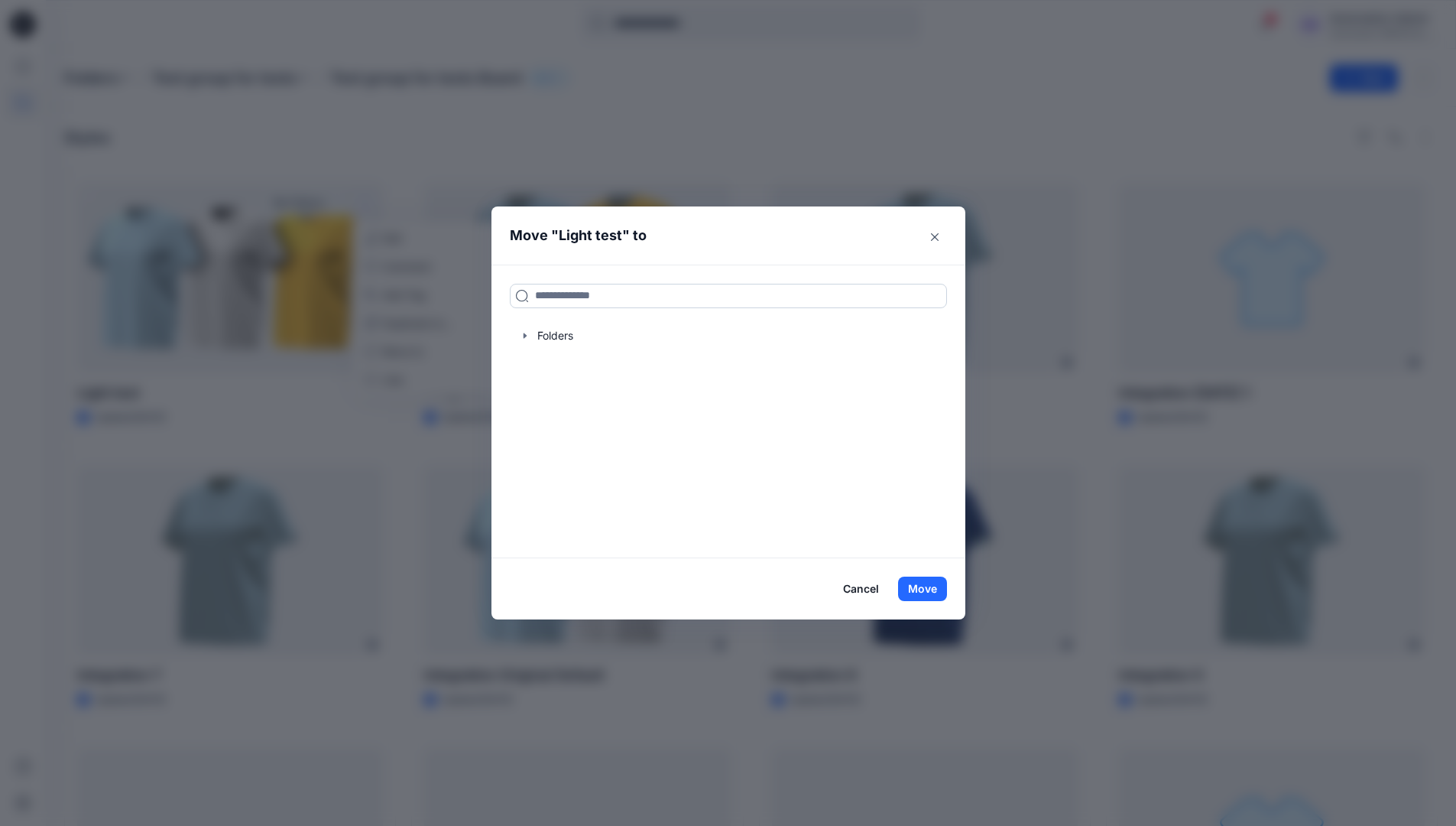
click at [564, 301] on input at bounding box center [728, 296] width 437 height 25
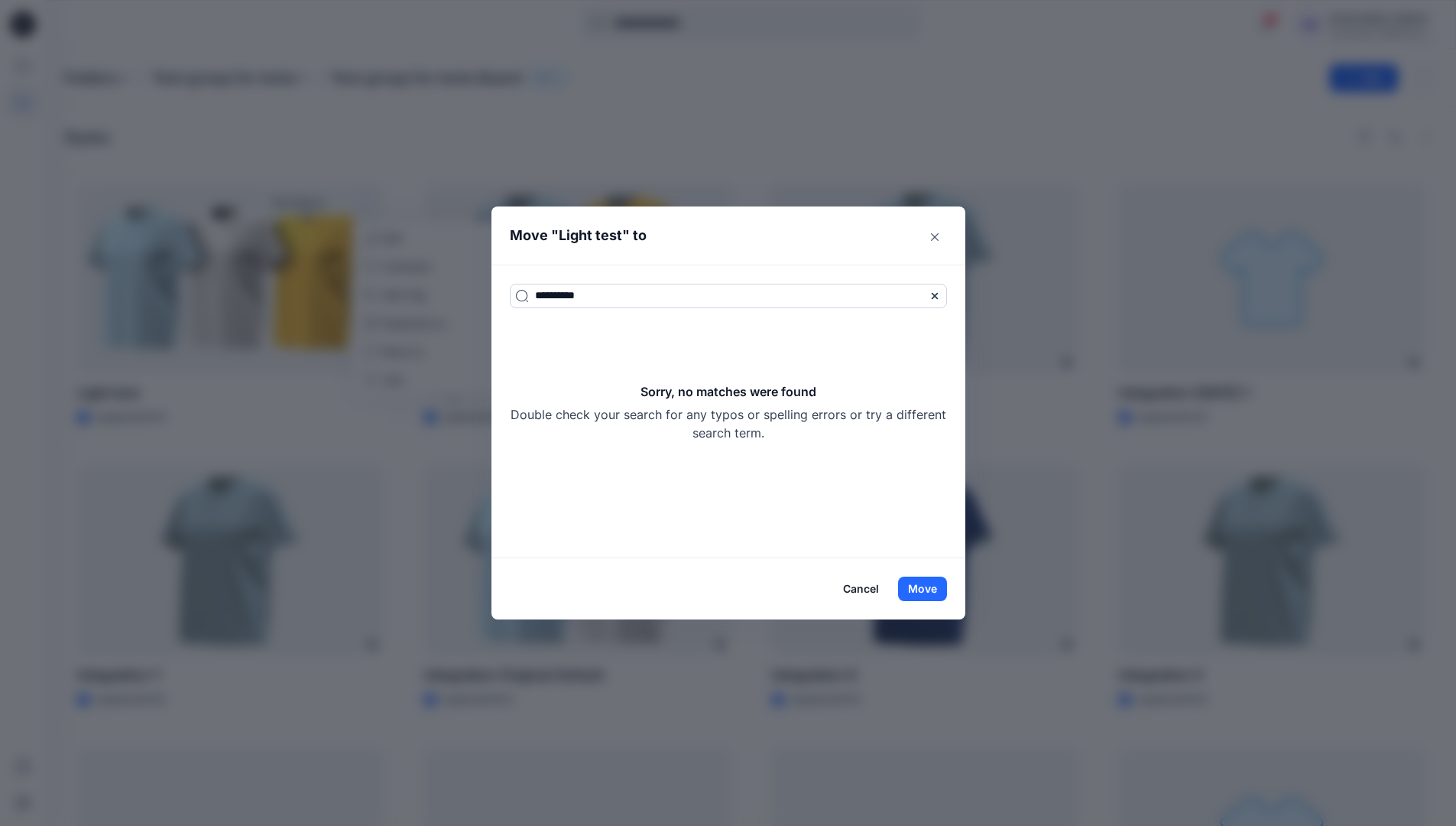
type input "**********"
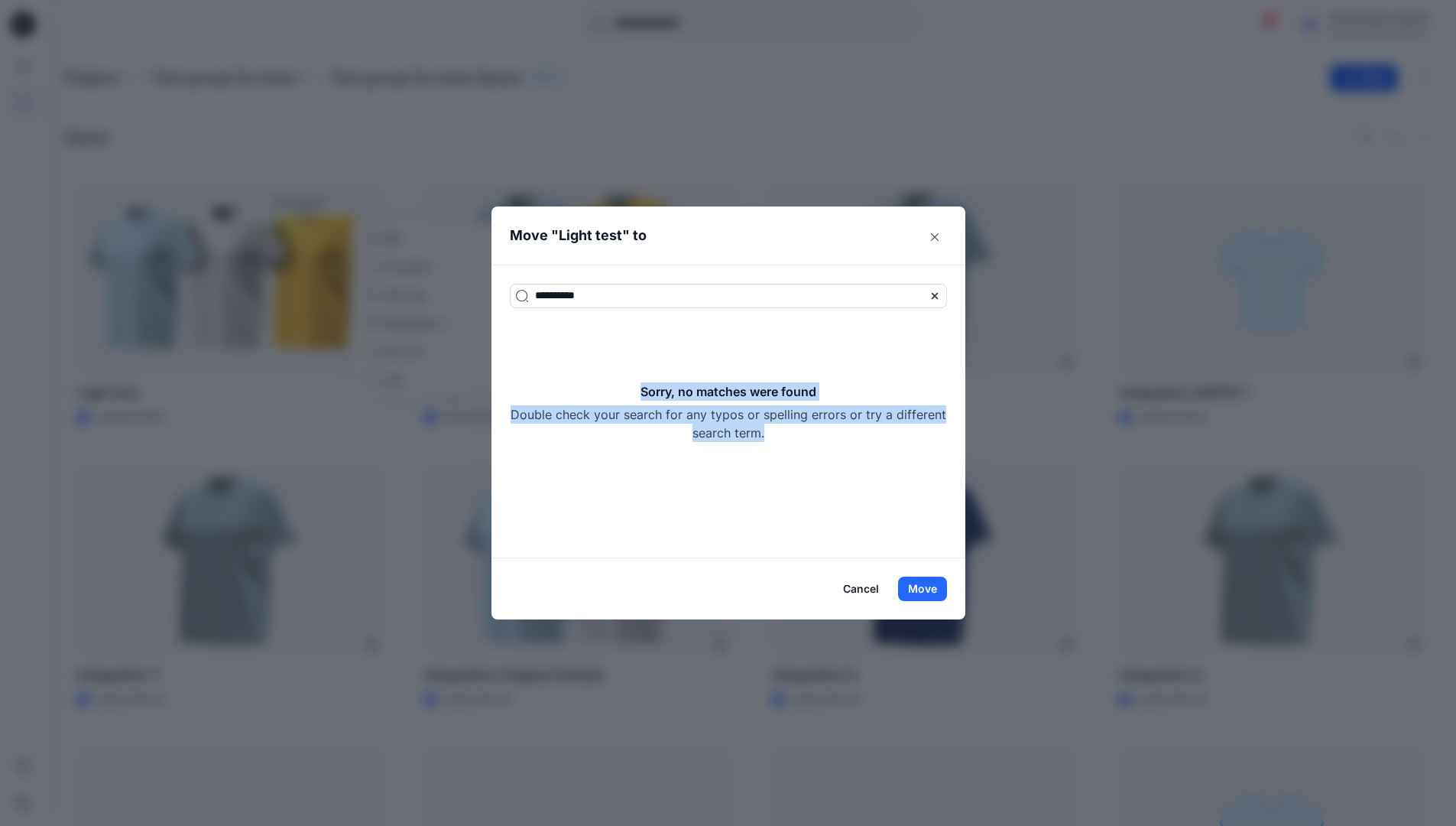
drag, startPoint x: 564, startPoint y: 301, endPoint x: 828, endPoint y: 427, distance: 292.5
click at [828, 427] on div "Sorry, no matches were found Double check your search for any typos or spelling…" at bounding box center [728, 411] width 437 height 59
click at [937, 581] on button "Move" at bounding box center [923, 589] width 49 height 25
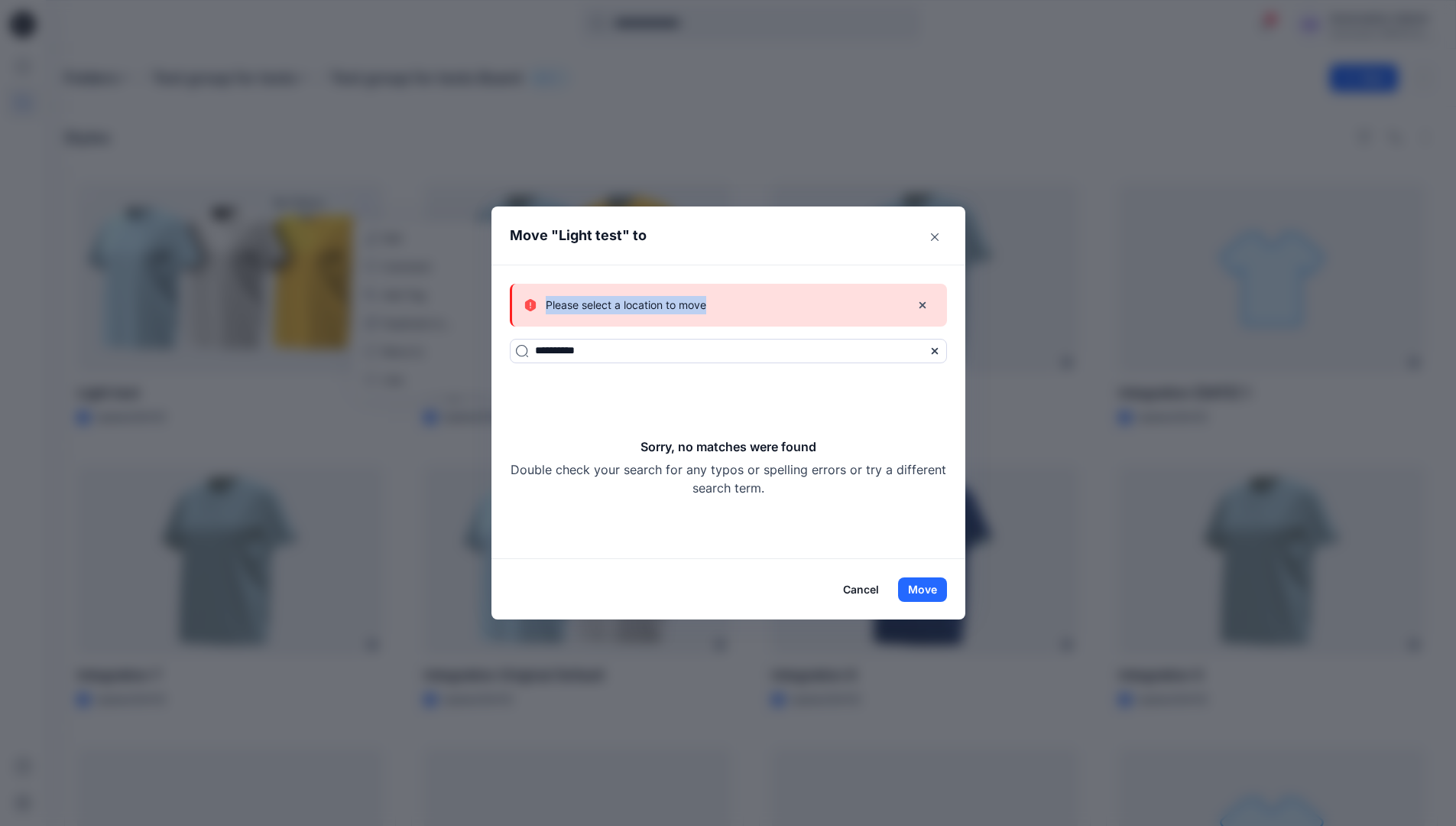
drag, startPoint x: 937, startPoint y: 581, endPoint x: 720, endPoint y: 305, distance: 351.1
click at [720, 305] on div "Please select a location to move" at bounding box center [711, 305] width 374 height 18
click at [860, 587] on button "Cancel" at bounding box center [860, 589] width 56 height 25
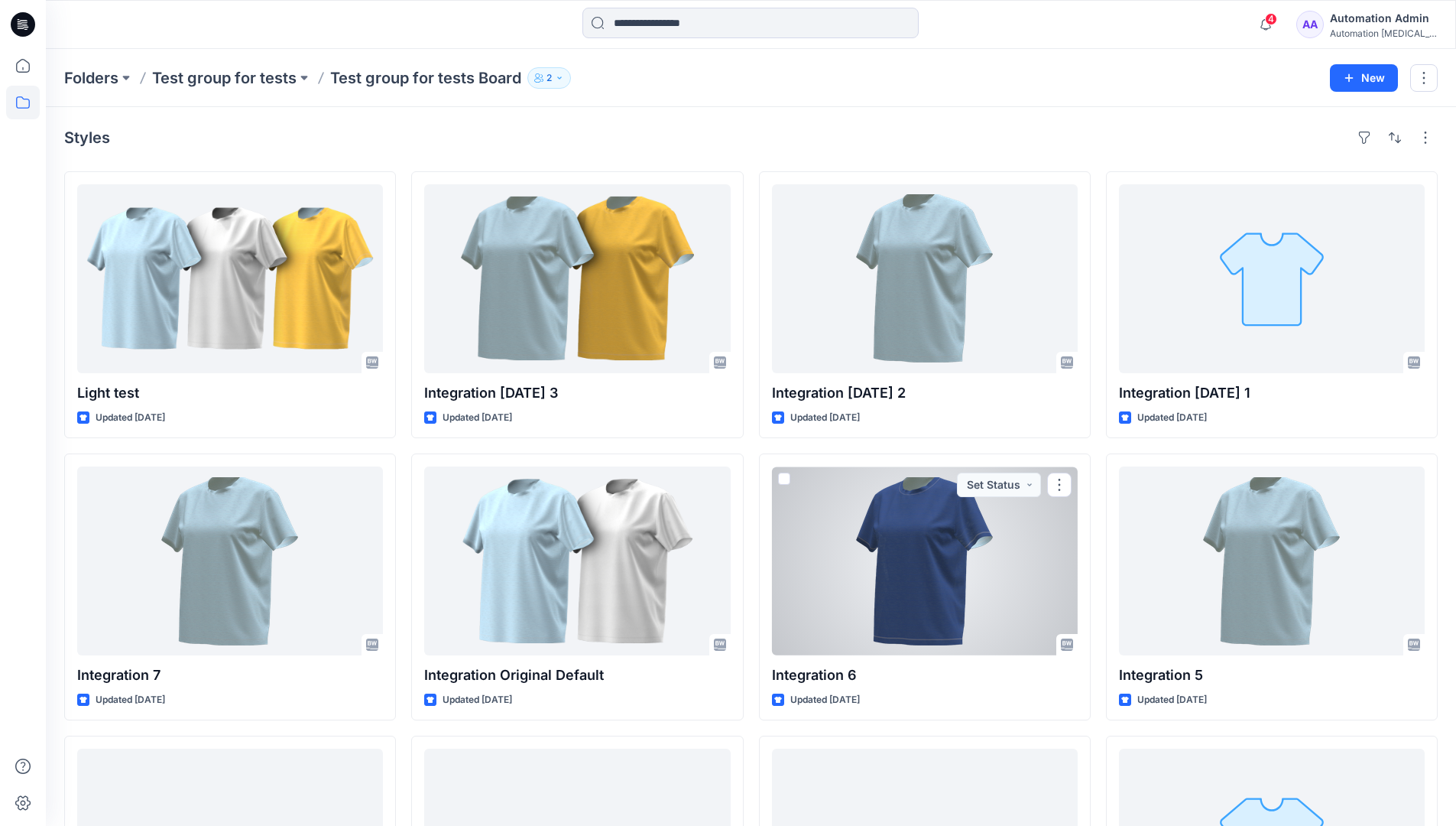
click at [1375, 20] on div "Automation Admin" at bounding box center [1383, 18] width 107 height 18
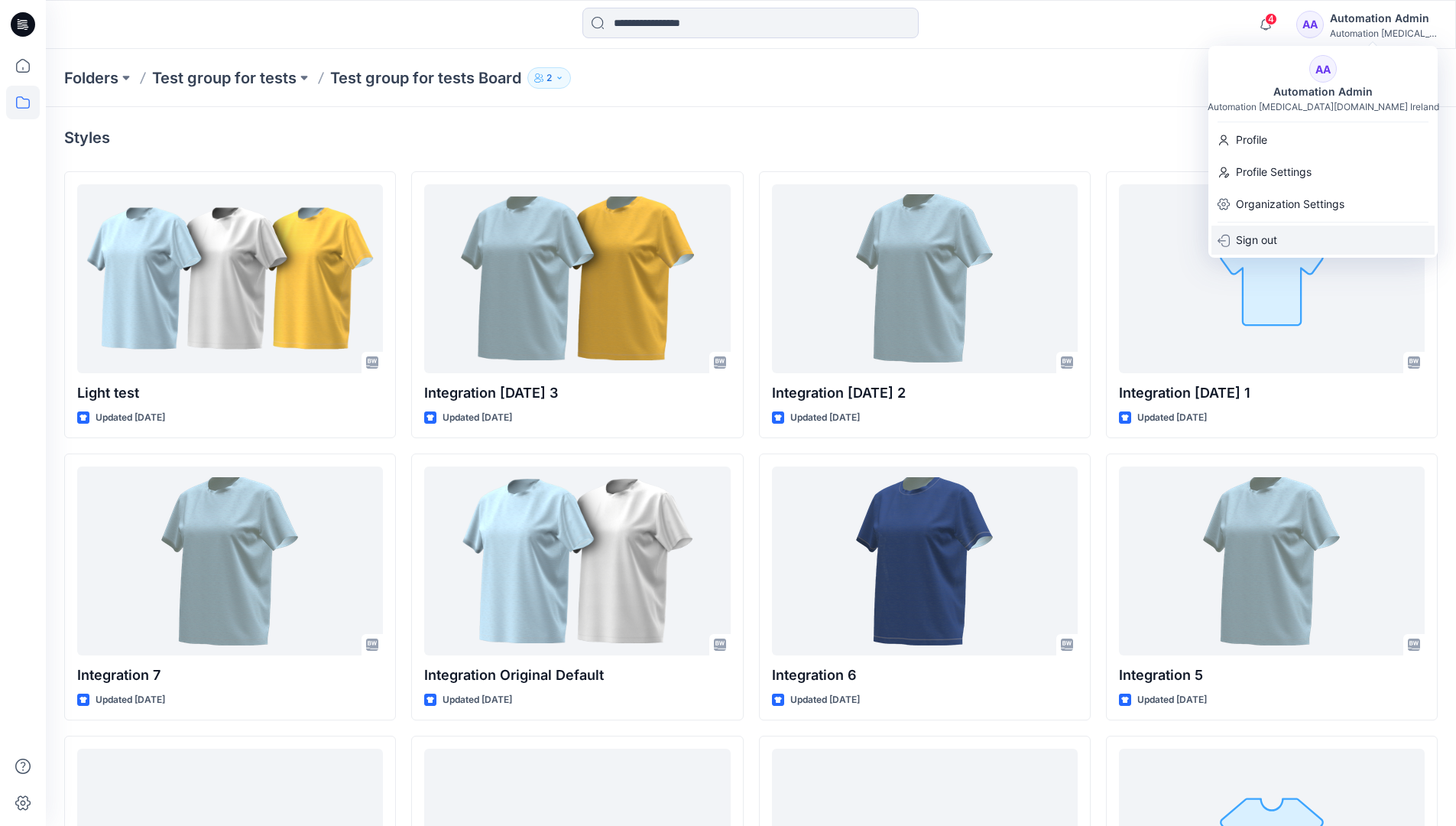
click at [1249, 244] on p "Sign out" at bounding box center [1257, 240] width 41 height 29
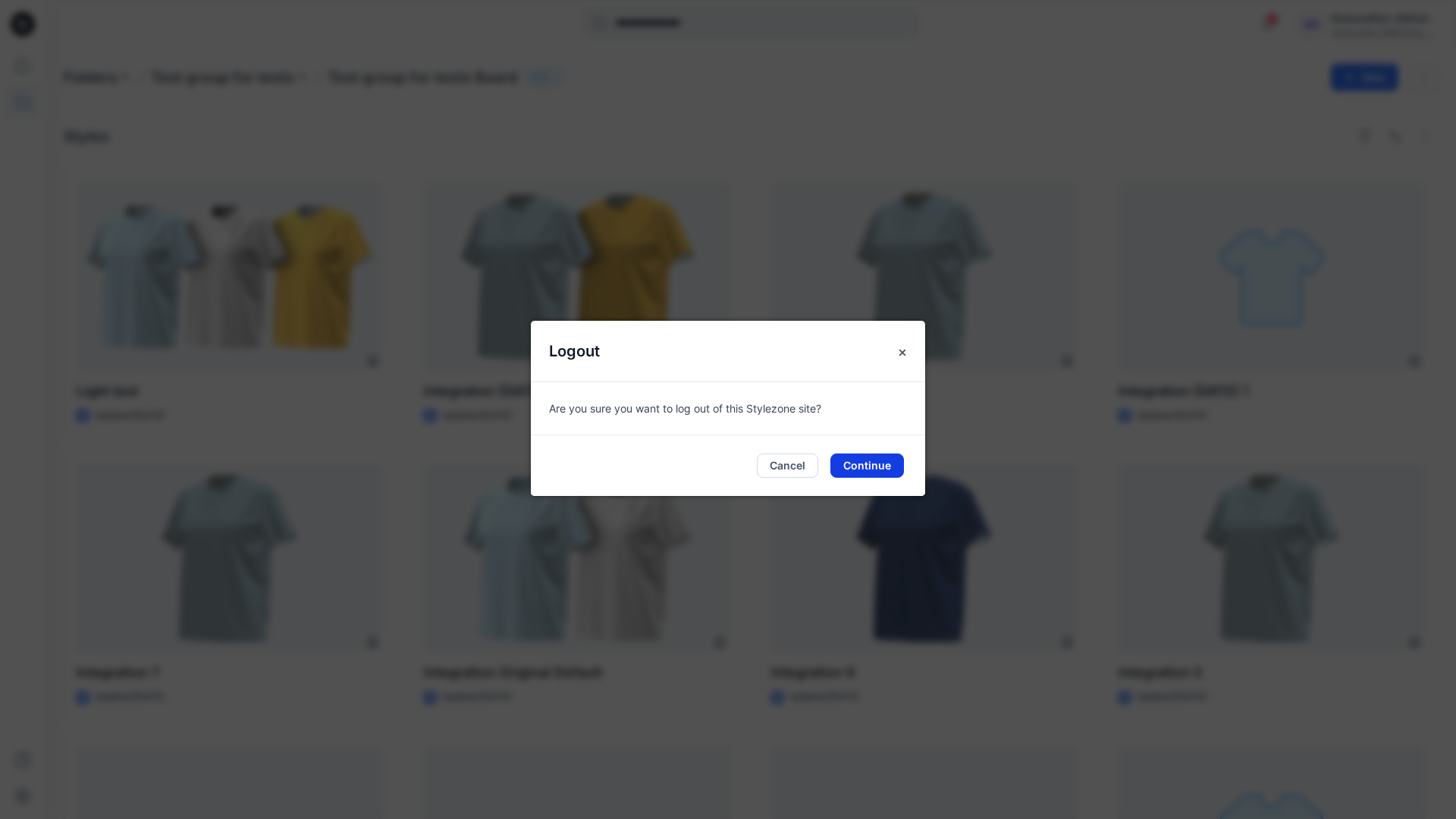
click at [884, 468] on button "Continue" at bounding box center [867, 465] width 74 height 24
